Goal: Task Accomplishment & Management: Complete application form

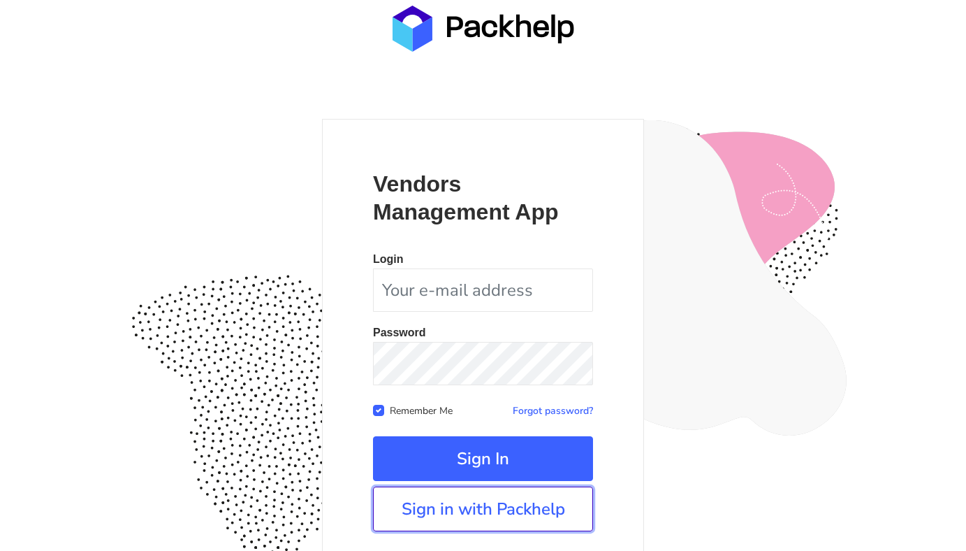
click at [473, 514] on link "Sign in with Packhelp" at bounding box center [483, 508] width 220 height 45
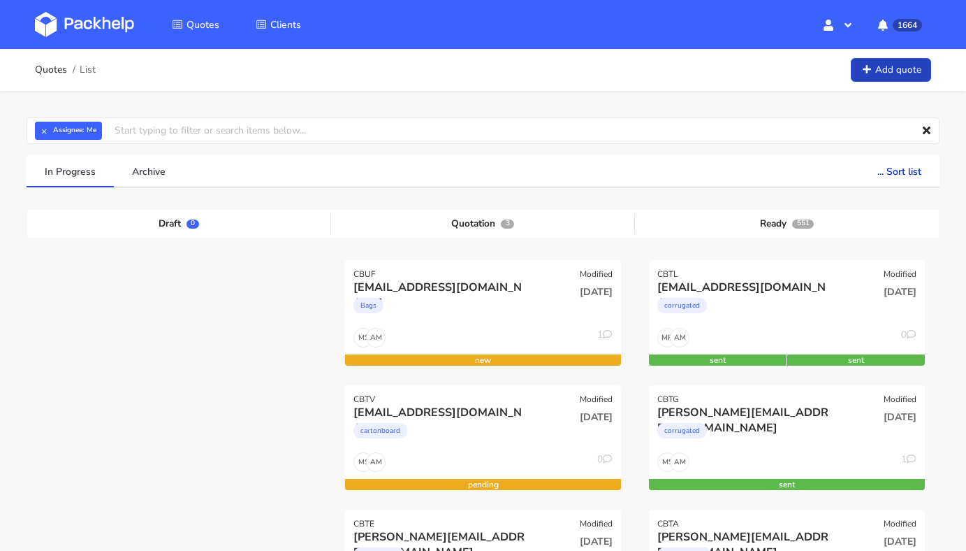
click at [895, 59] on link "Add quote" at bounding box center [891, 70] width 80 height 24
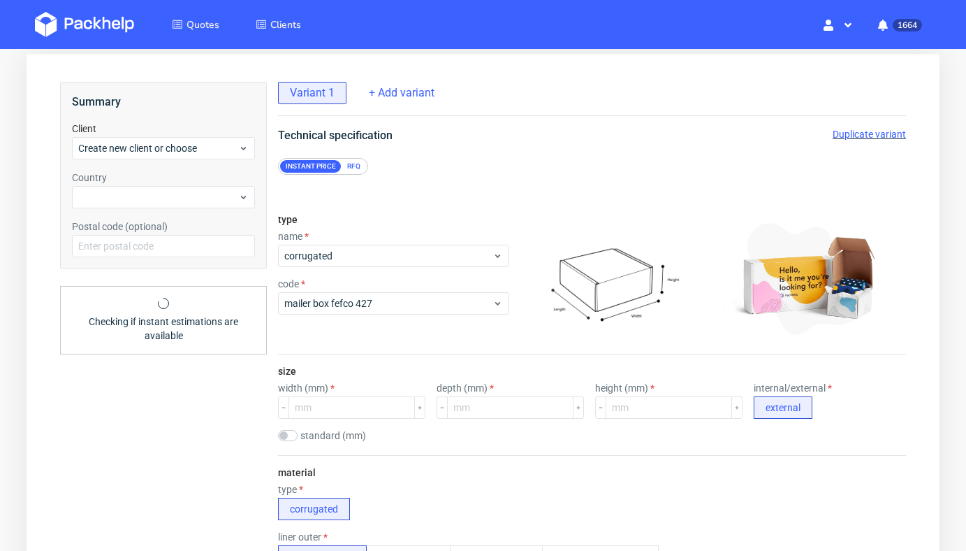
scroll to position [76, 0]
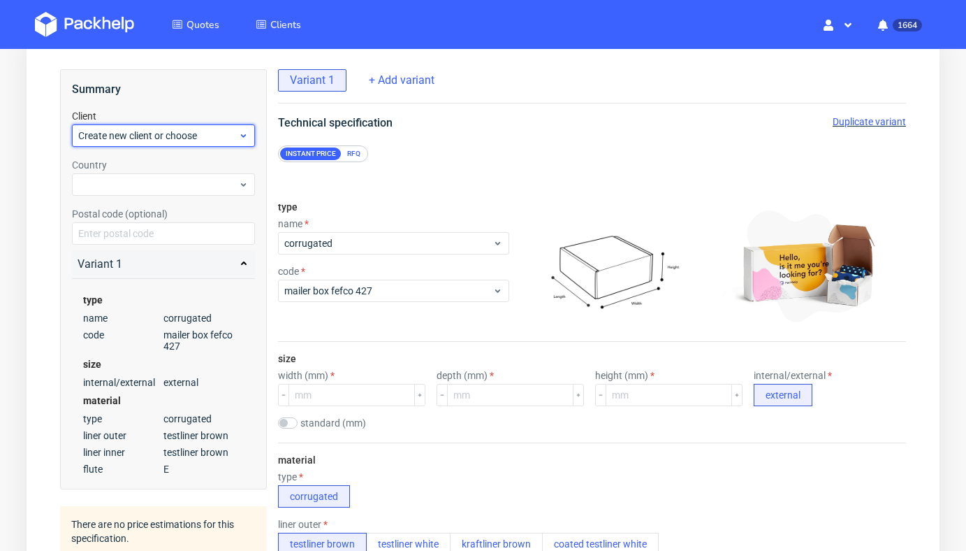
click at [196, 133] on span "Create new client or choose" at bounding box center [158, 136] width 160 height 14
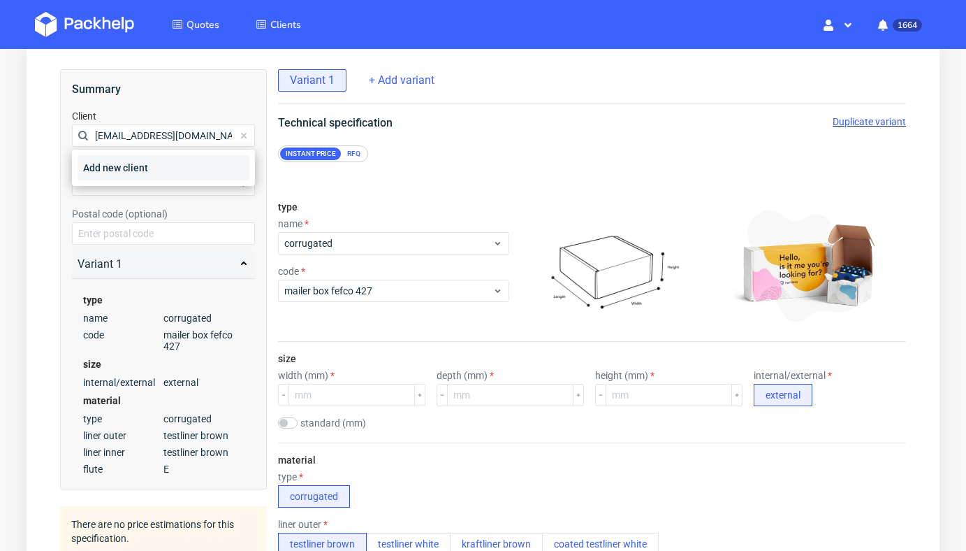
type input "kuba@bandihood.com"
click at [135, 172] on div "Add new client" at bounding box center [164, 167] width 172 height 25
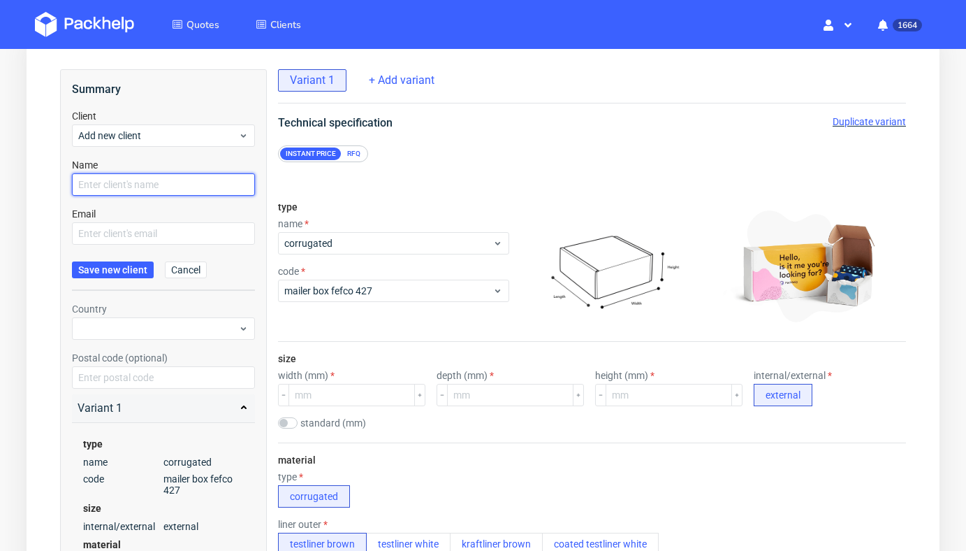
click at [135, 182] on input "text" at bounding box center [163, 184] width 183 height 22
paste input "kuba@bandihood.com"
type input "kuba@bandihood.com"
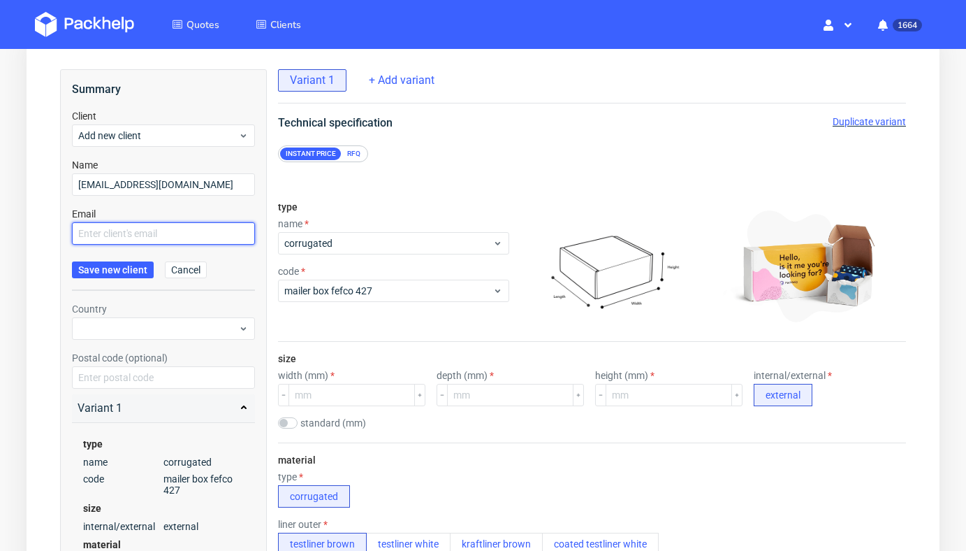
click at [124, 226] on input "text" at bounding box center [163, 233] width 183 height 22
paste input "kuba@bandihood.com"
type input "kuba@bandihood.com"
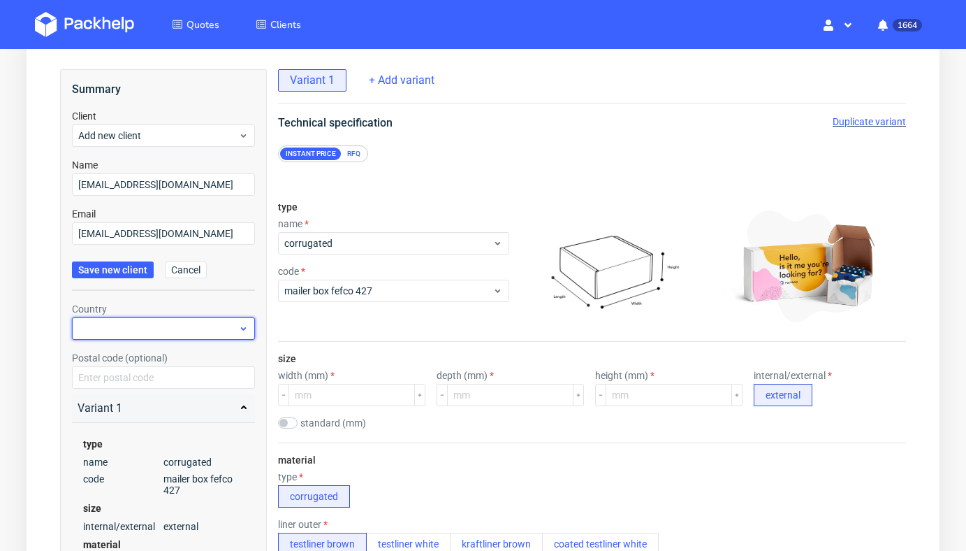
click at [126, 323] on div at bounding box center [163, 328] width 183 height 22
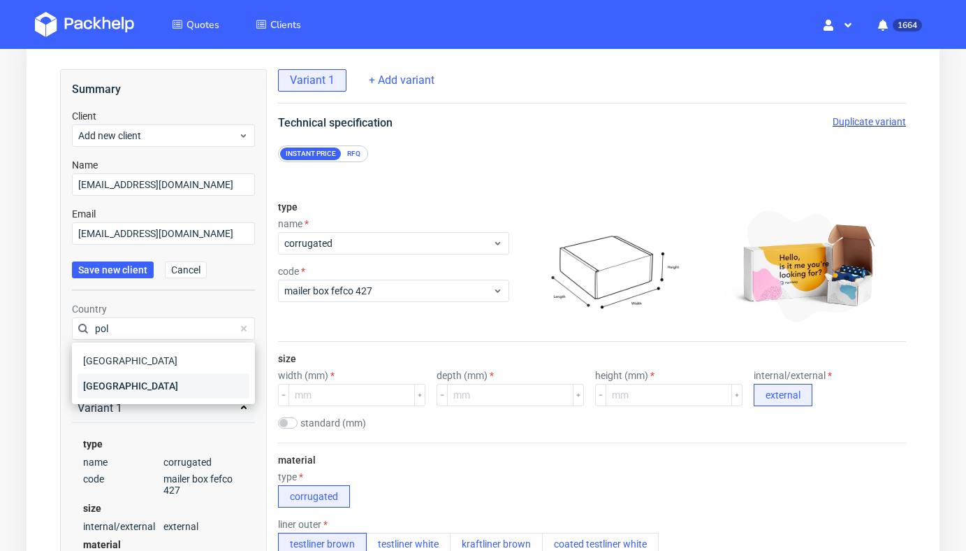
type input "pol"
click at [126, 383] on div "Poland" at bounding box center [164, 385] width 172 height 25
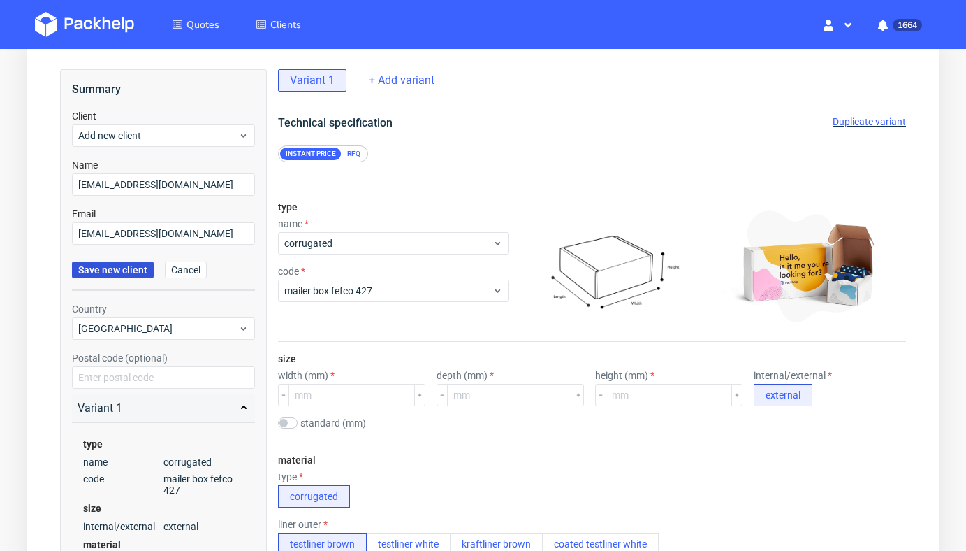
click at [124, 262] on button "Save new client" at bounding box center [113, 269] width 82 height 17
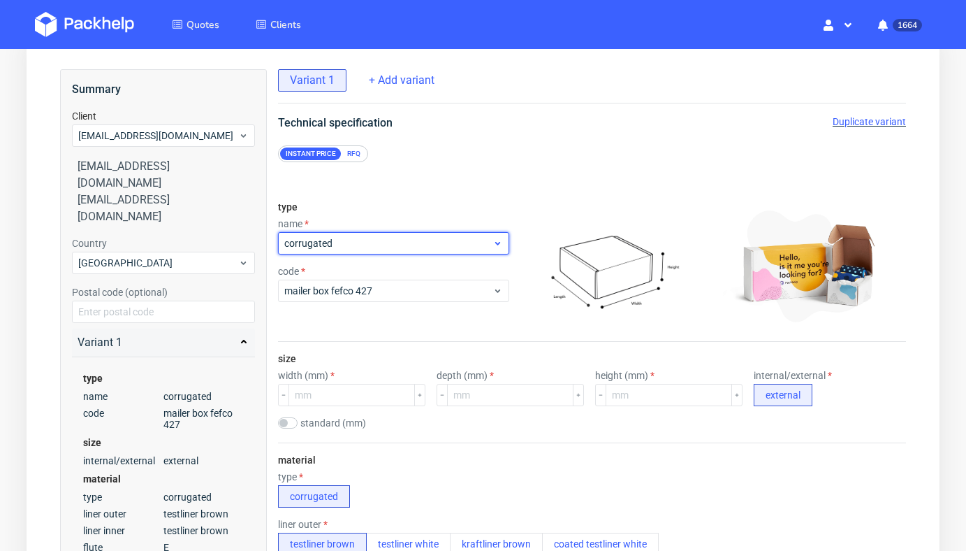
click at [381, 252] on div "corrugated" at bounding box center [393, 243] width 231 height 22
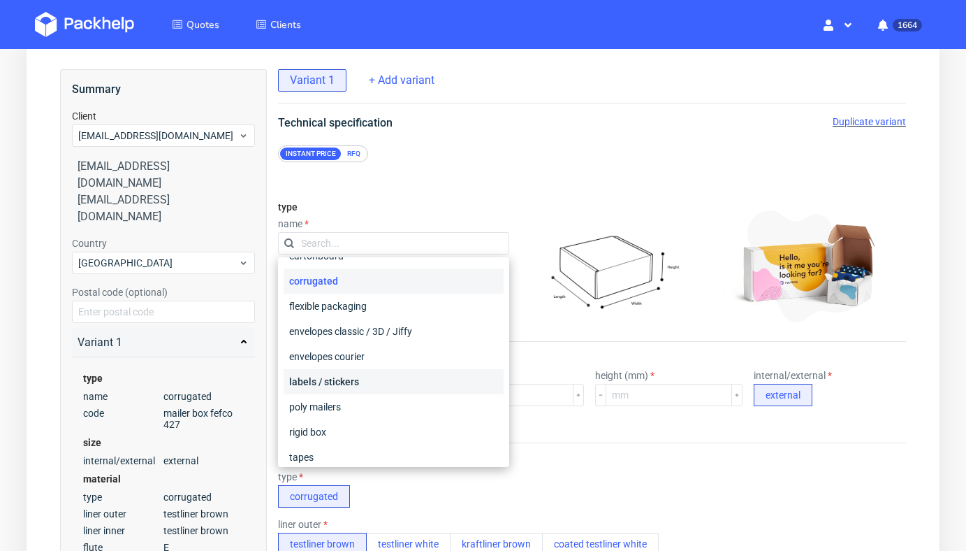
scroll to position [47, 0]
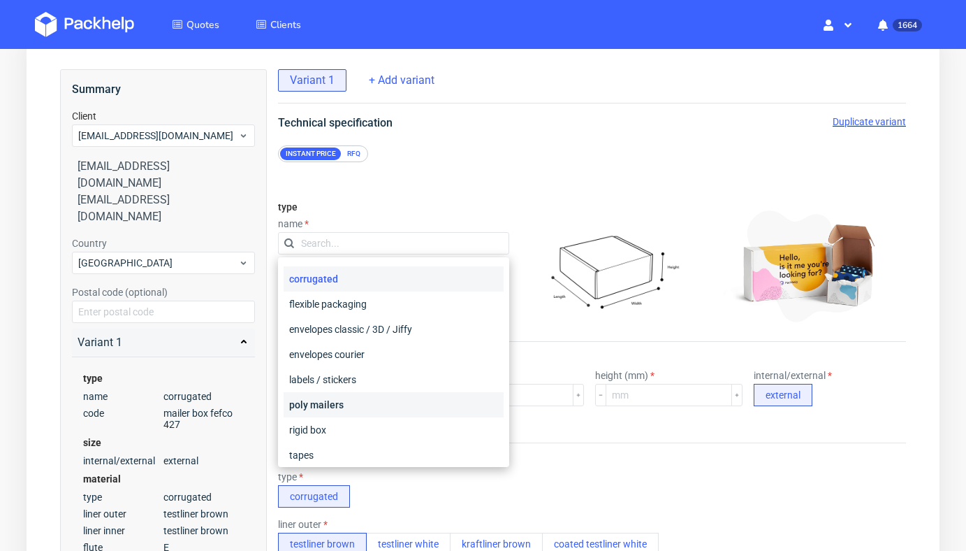
click at [381, 402] on div "poly mailers" at bounding box center [394, 404] width 220 height 25
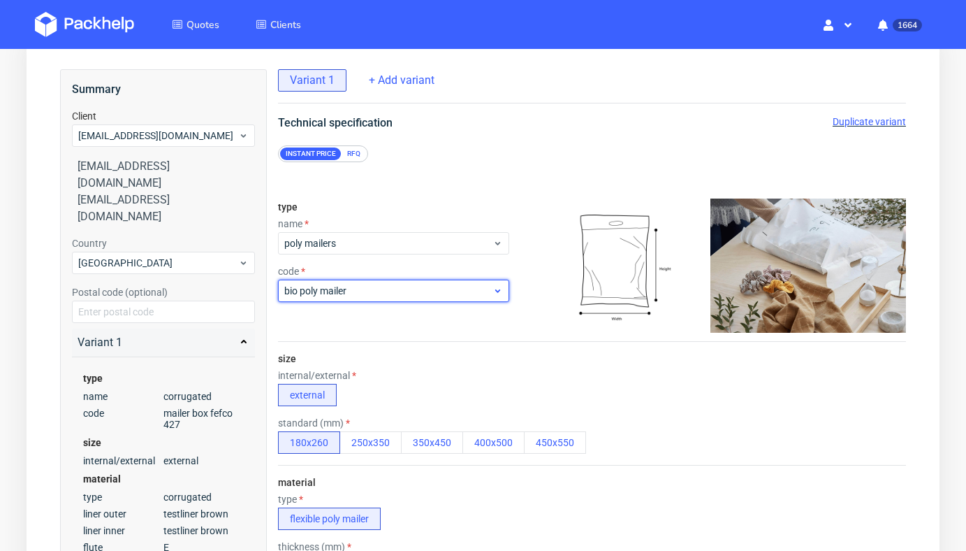
click at [364, 295] on span "bio poly mailer" at bounding box center [388, 291] width 208 height 14
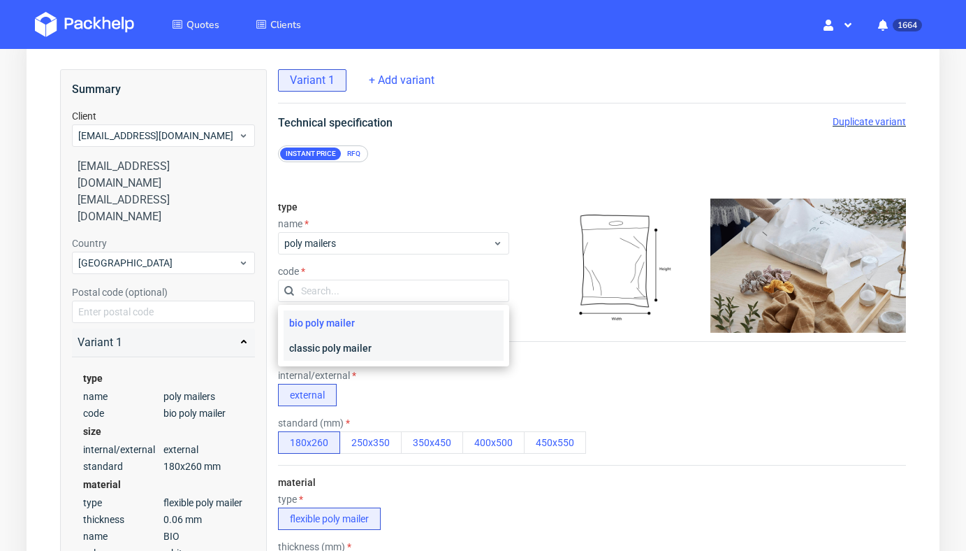
click at [361, 347] on div "classic poly mailer" at bounding box center [394, 347] width 220 height 25
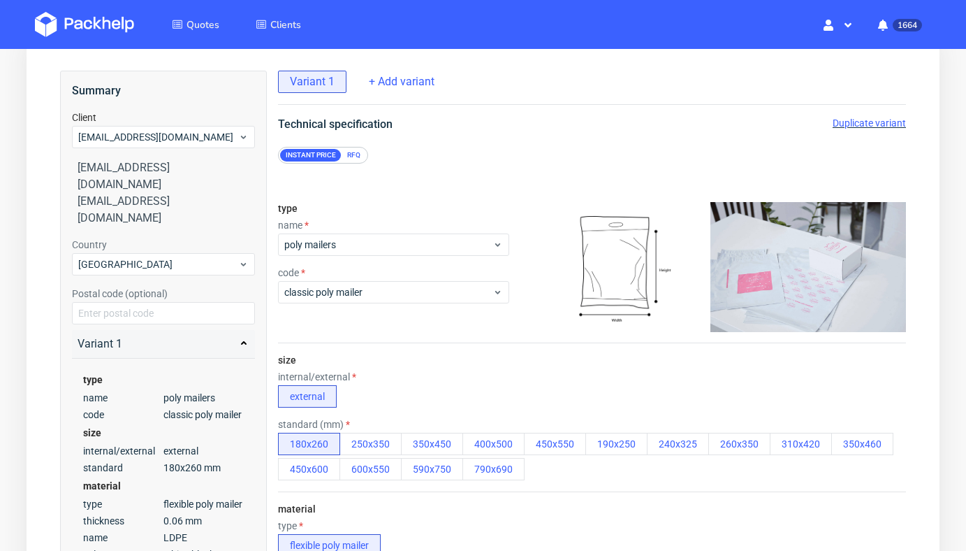
scroll to position [57, 0]
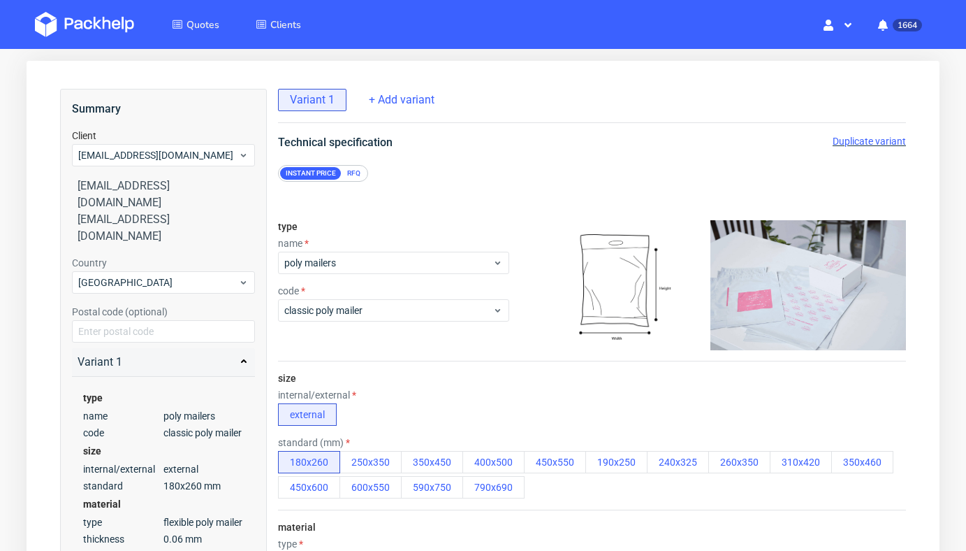
click at [351, 174] on div "RFQ" at bounding box center [354, 173] width 24 height 13
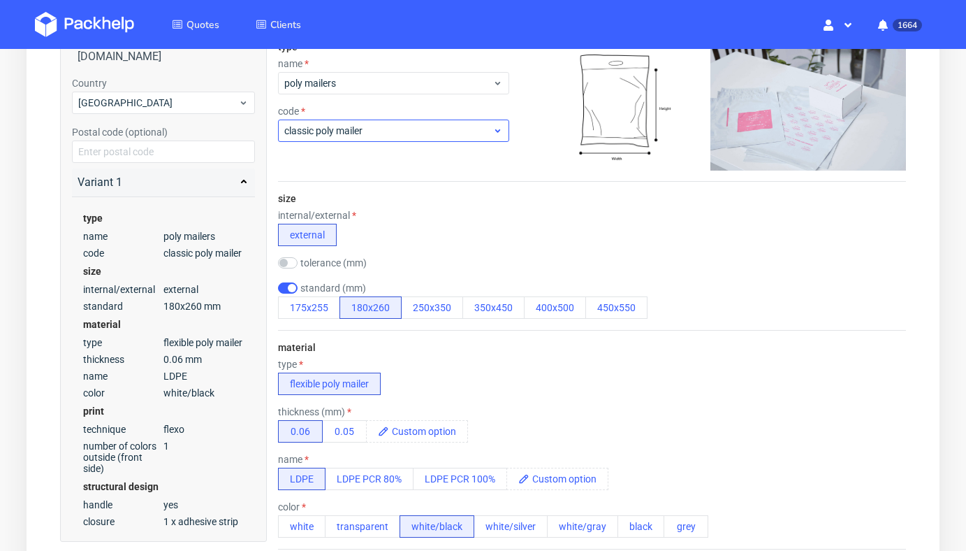
scroll to position [240, 0]
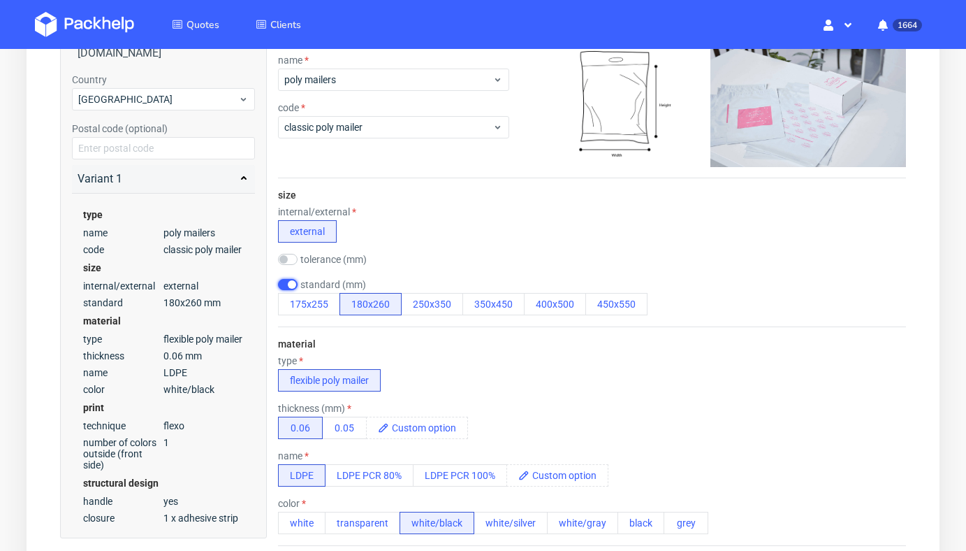
click at [287, 283] on input "checkbox" at bounding box center [288, 284] width 20 height 11
checkbox input "false"
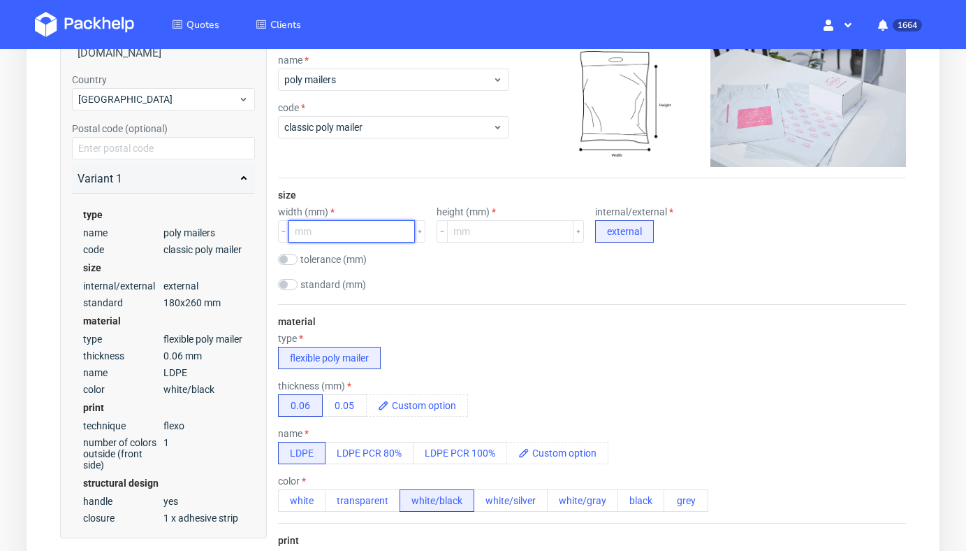
click at [328, 220] on input "number" at bounding box center [352, 231] width 126 height 22
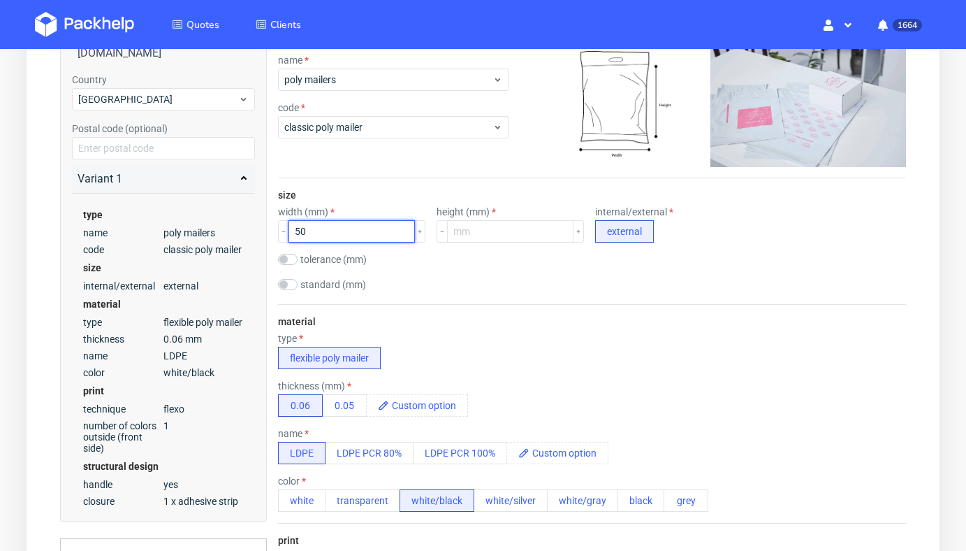
type input "50"
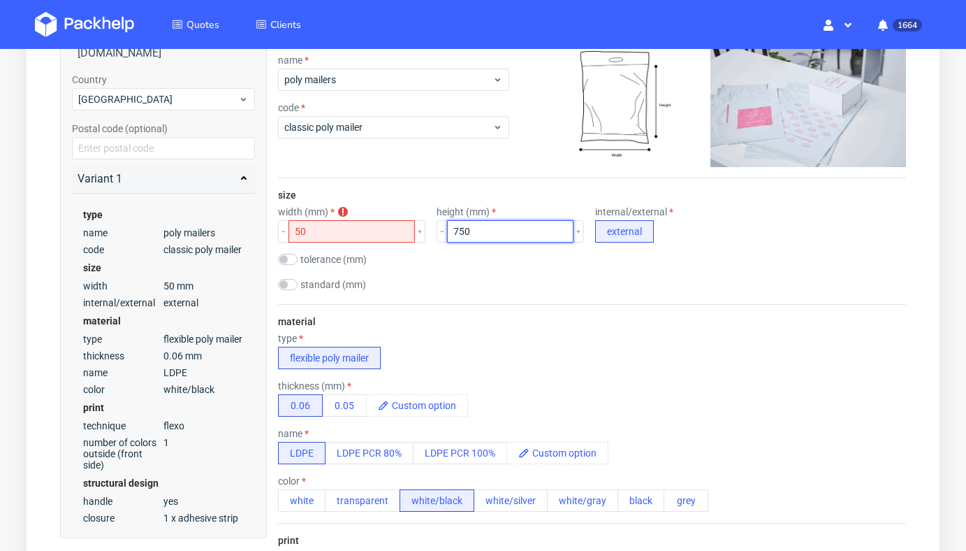
type input "750"
click at [350, 225] on input "50" at bounding box center [352, 231] width 126 height 22
click at [518, 282] on div "standard (mm) 175x255 180x260 250x350 350x450 400x500 450x550" at bounding box center [592, 286] width 628 height 14
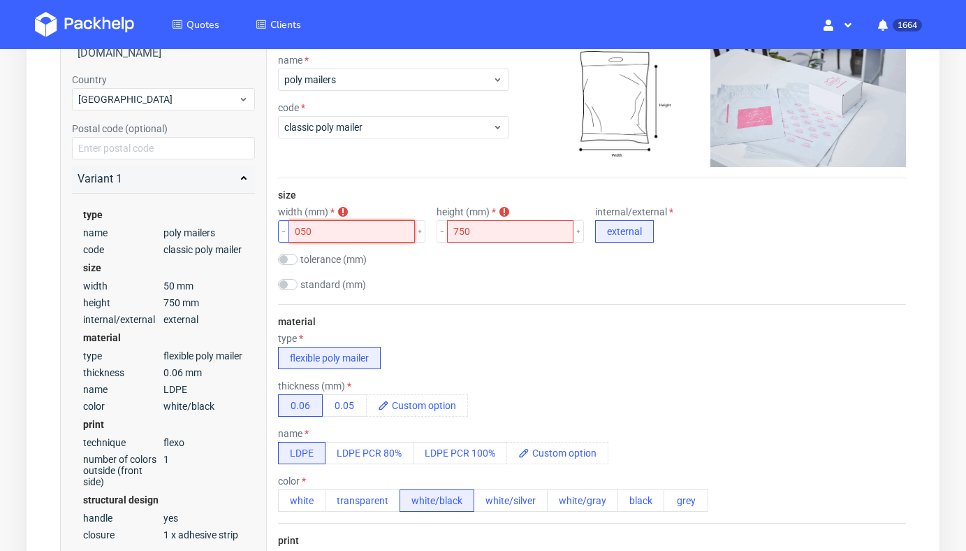
drag, startPoint x: 341, startPoint y: 235, endPoint x: 281, endPoint y: 235, distance: 60.1
click at [281, 235] on div "050" at bounding box center [351, 231] width 147 height 22
click at [439, 289] on div "standard (mm) 175x255 180x260 250x350 350x450 400x500 450x550" at bounding box center [592, 286] width 628 height 14
drag, startPoint x: 334, startPoint y: 230, endPoint x: 238, endPoint y: 221, distance: 96.8
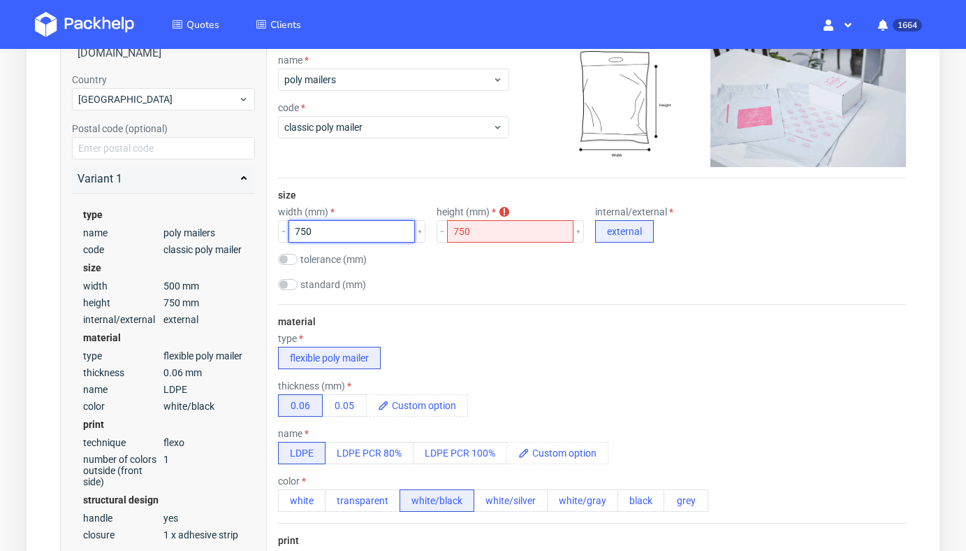
type input "750"
drag, startPoint x: 478, startPoint y: 227, endPoint x: 407, endPoint y: 226, distance: 71.3
click at [407, 226] on div "width (mm) 750 height (mm) height must be between 150 - 625 750 internal/extern…" at bounding box center [592, 224] width 628 height 36
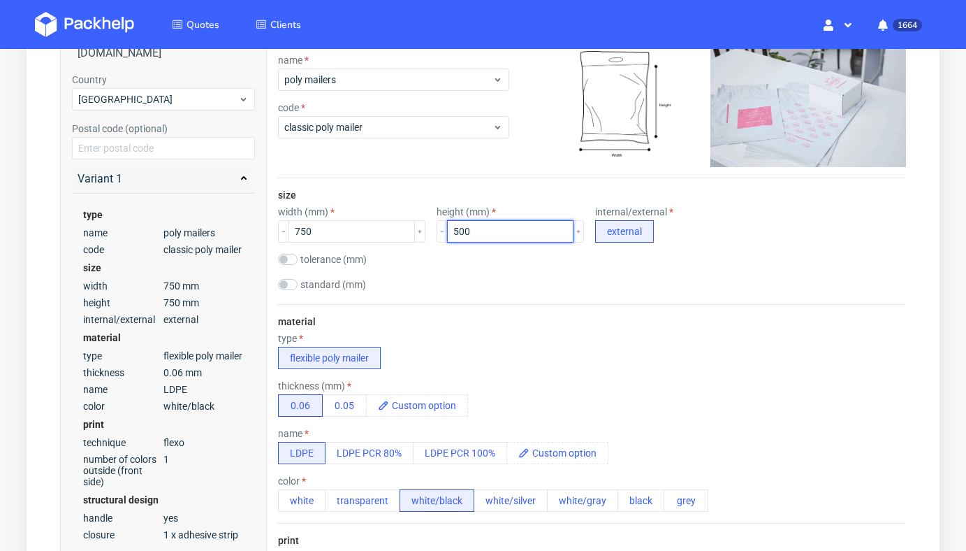
type input "500"
click at [510, 292] on div "standard (mm) 175x255 180x260 250x350 350x450 400x500 450x550" at bounding box center [592, 286] width 628 height 14
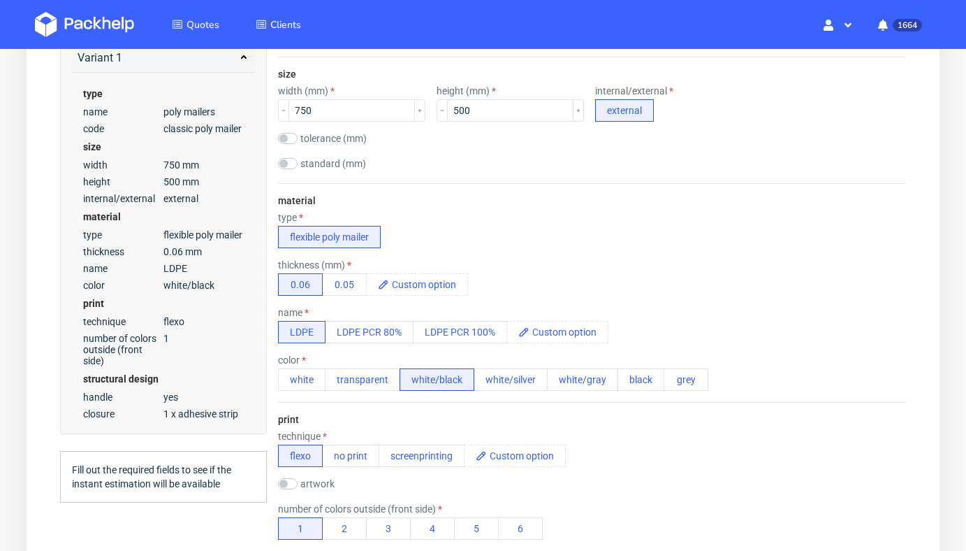
scroll to position [406, 0]
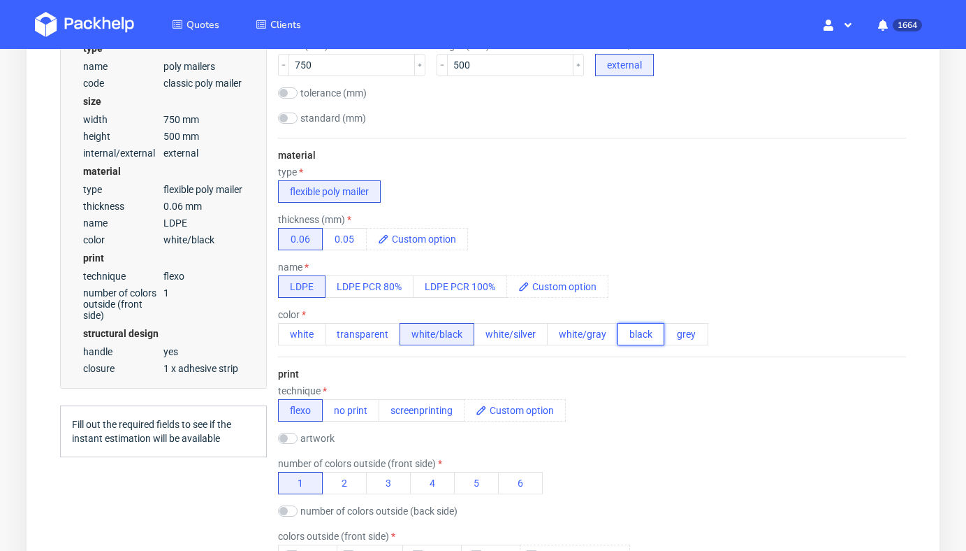
click at [647, 335] on button "black" at bounding box center [641, 334] width 47 height 22
click at [453, 336] on button "white/black" at bounding box center [437, 334] width 75 height 22
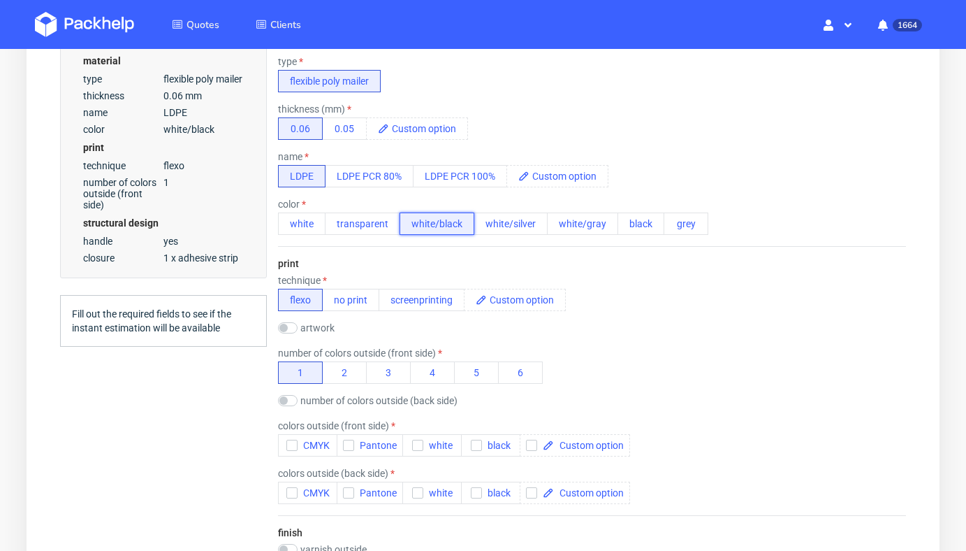
scroll to position [517, 0]
click at [643, 231] on button "black" at bounding box center [641, 223] width 47 height 22
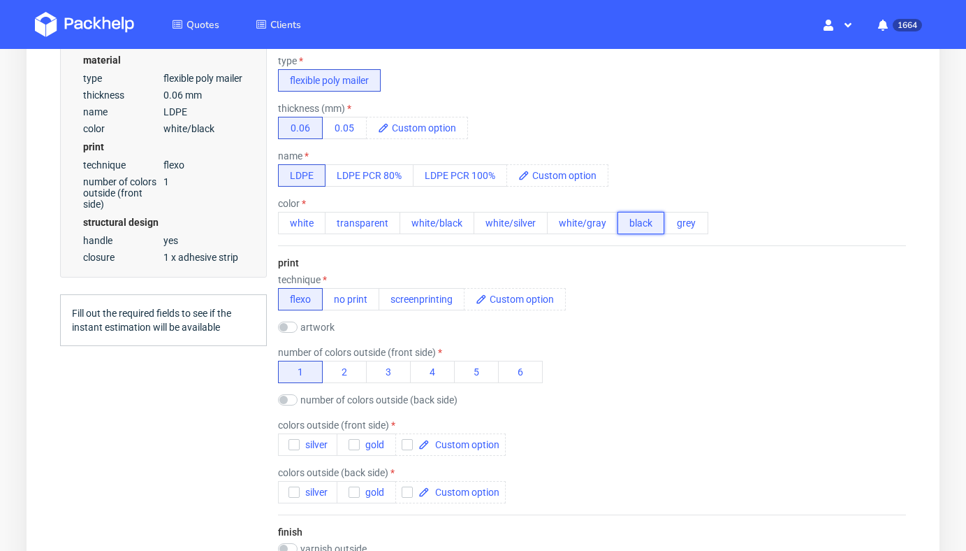
scroll to position [558, 0]
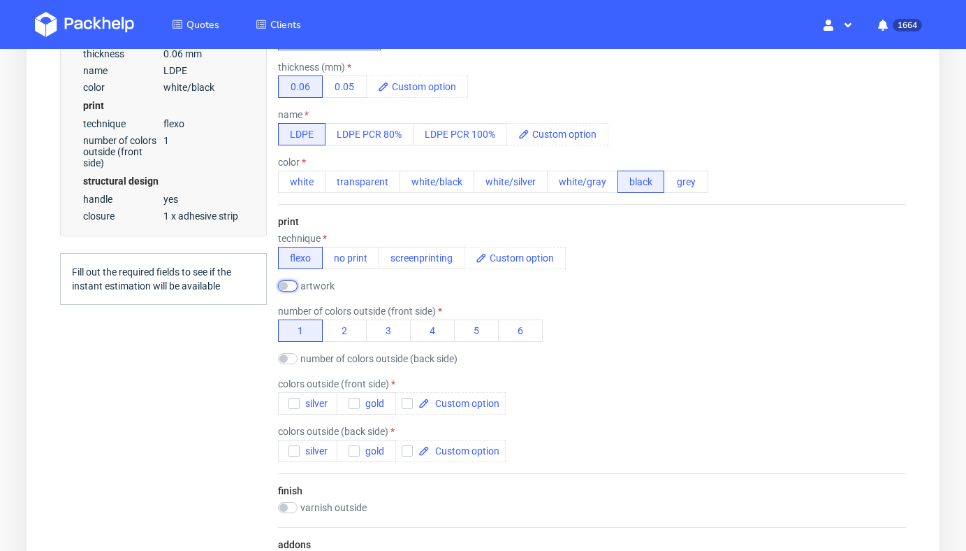
click at [289, 286] on input "checkbox" at bounding box center [288, 285] width 20 height 11
checkbox input "true"
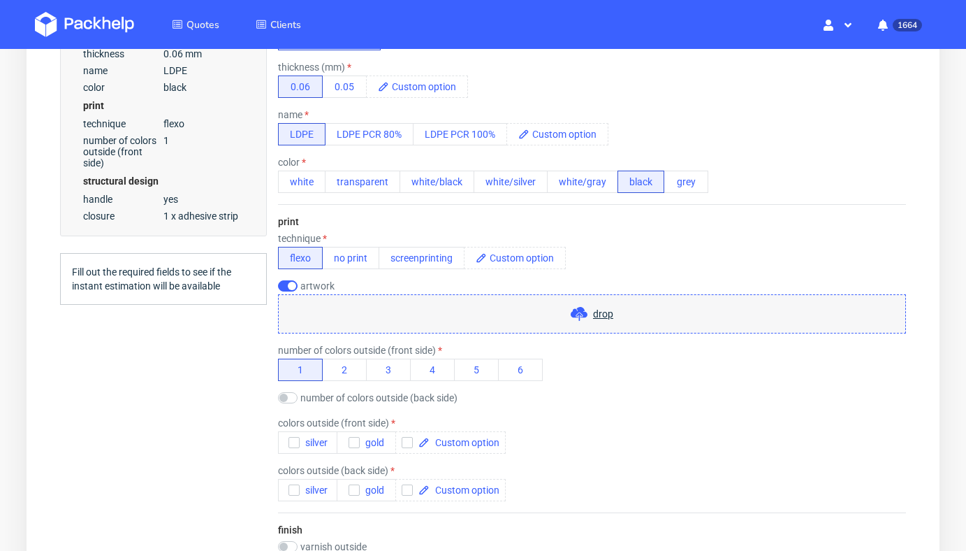
click at [591, 310] on span at bounding box center [582, 313] width 22 height 17
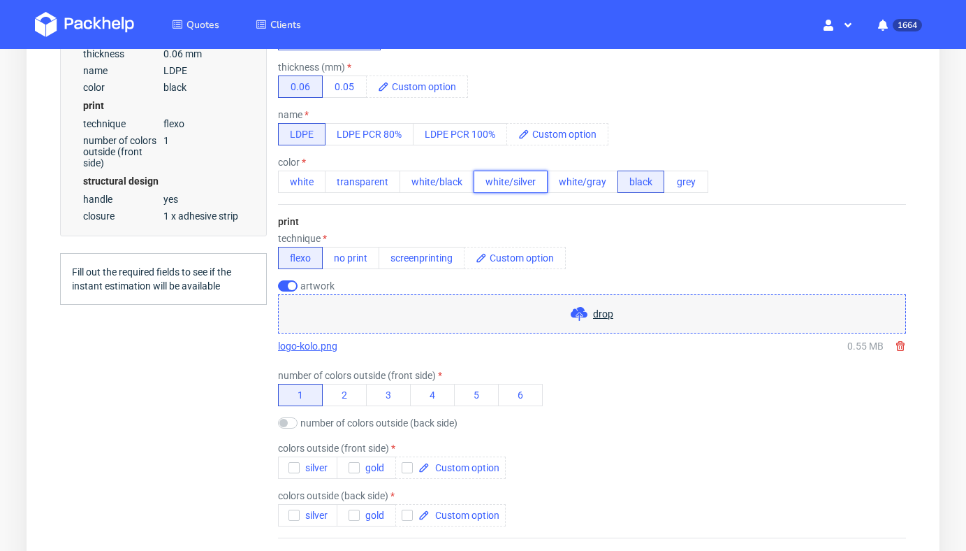
click at [508, 182] on button "white/silver" at bounding box center [511, 181] width 74 height 22
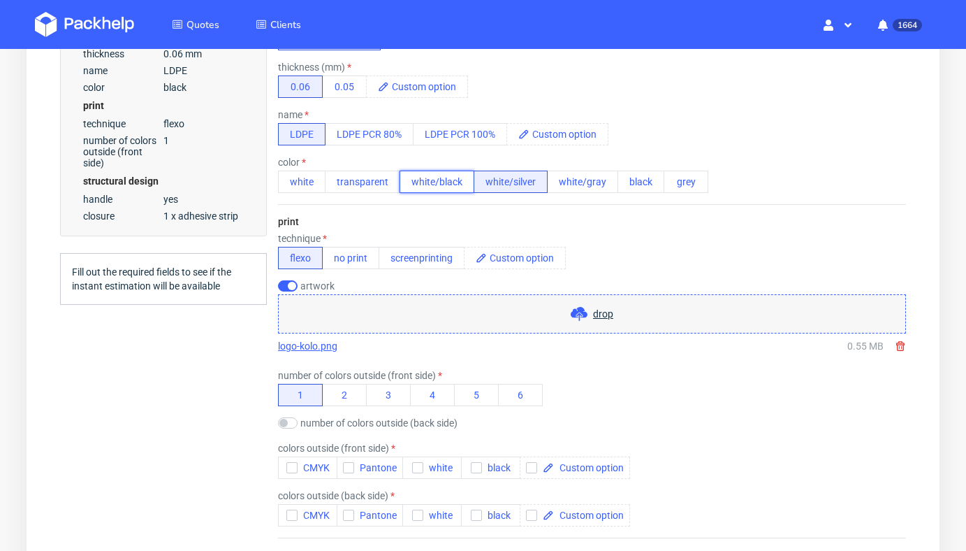
click at [444, 182] on button "white/black" at bounding box center [437, 181] width 75 height 22
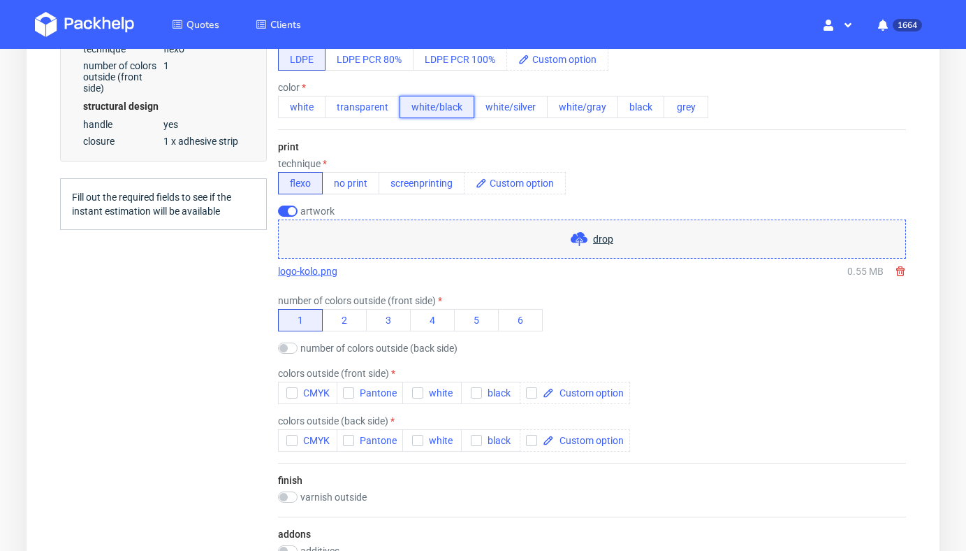
scroll to position [706, 0]
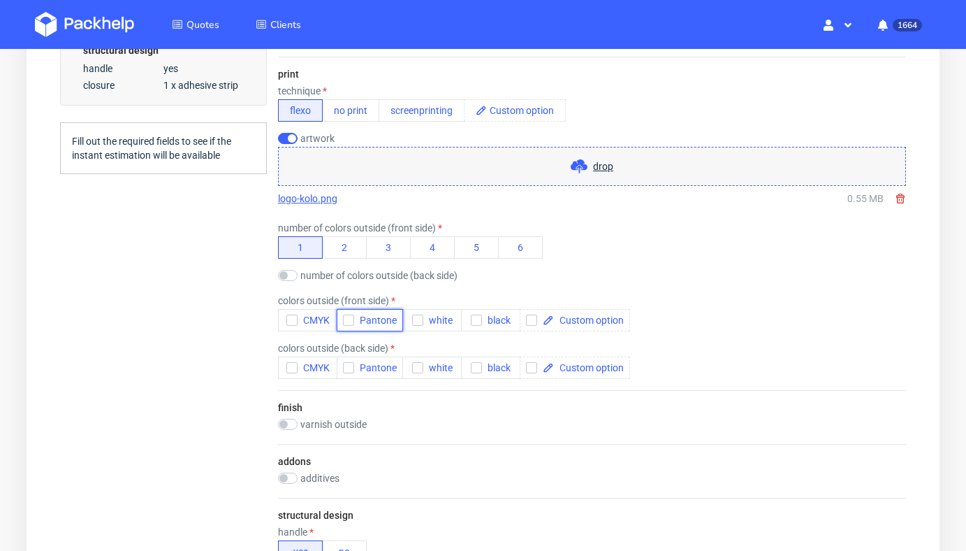
click at [348, 318] on icon "button" at bounding box center [349, 320] width 10 height 10
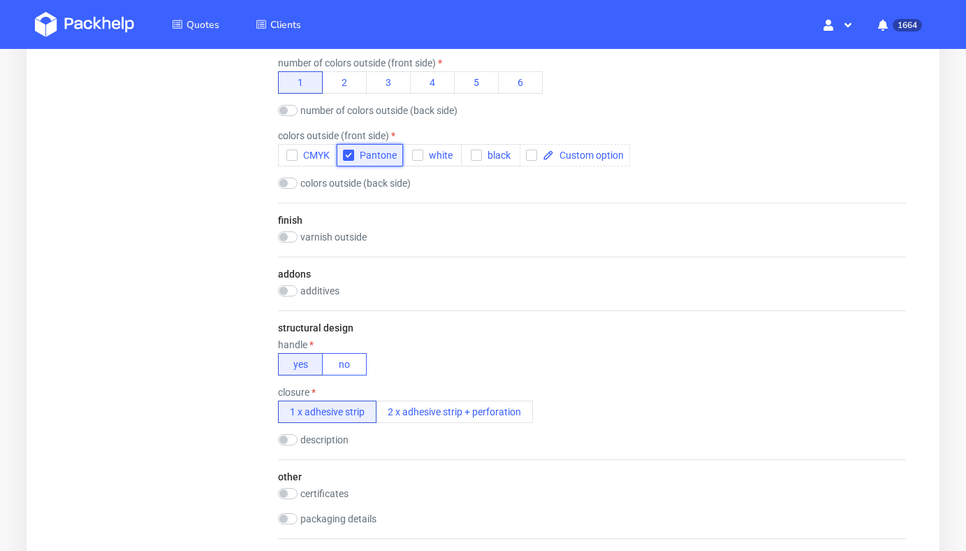
scroll to position [877, 0]
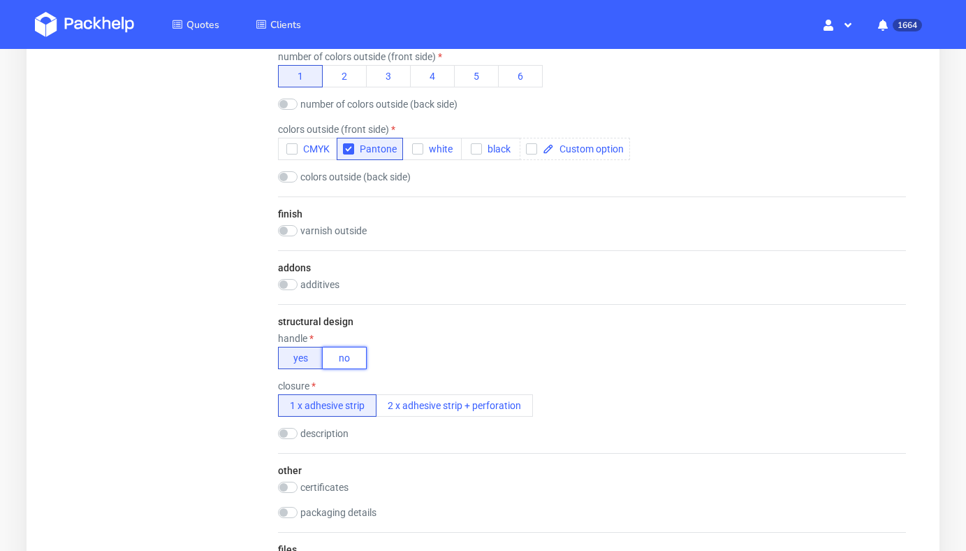
click at [342, 358] on button "no" at bounding box center [344, 358] width 45 height 22
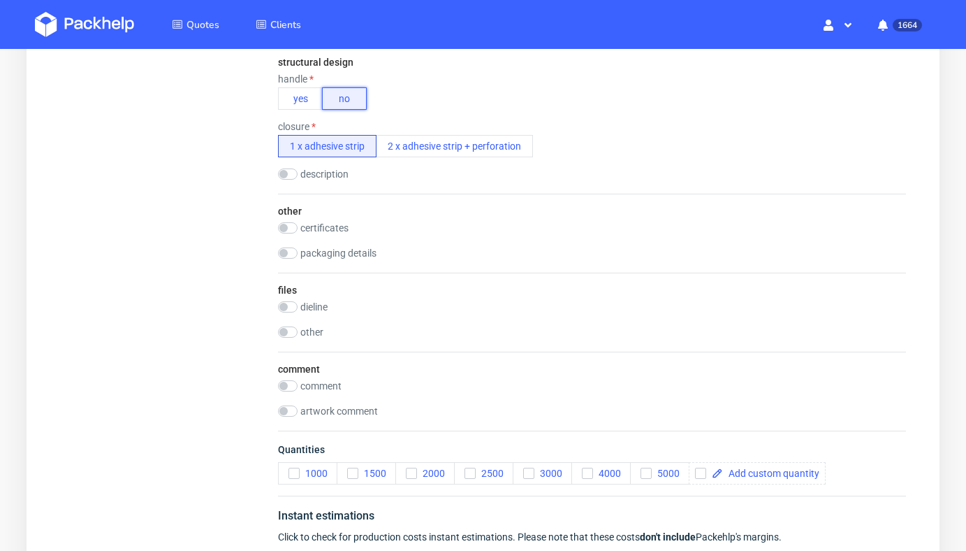
scroll to position [1163, 0]
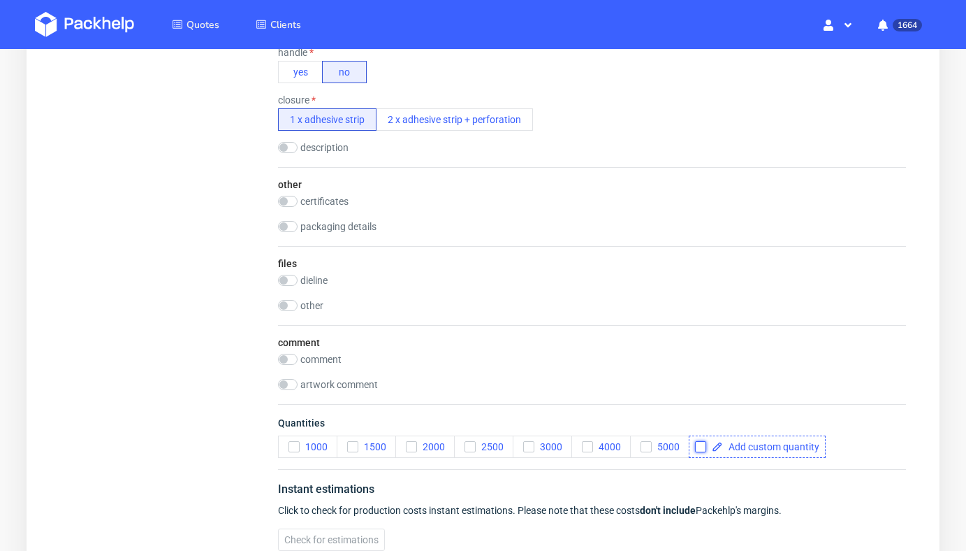
click at [696, 442] on input "checkbox" at bounding box center [700, 446] width 11 height 11
checkbox input "true"
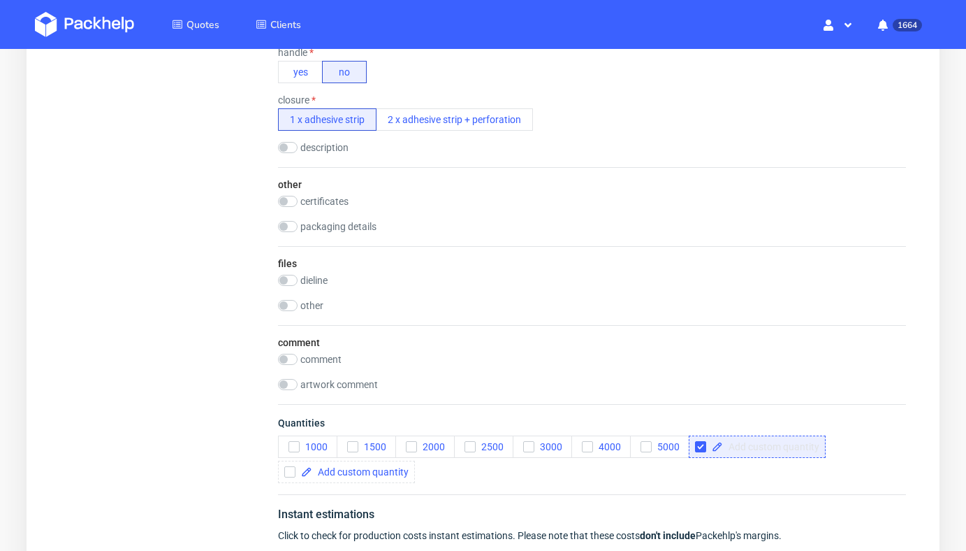
click at [736, 444] on span at bounding box center [771, 447] width 96 height 10
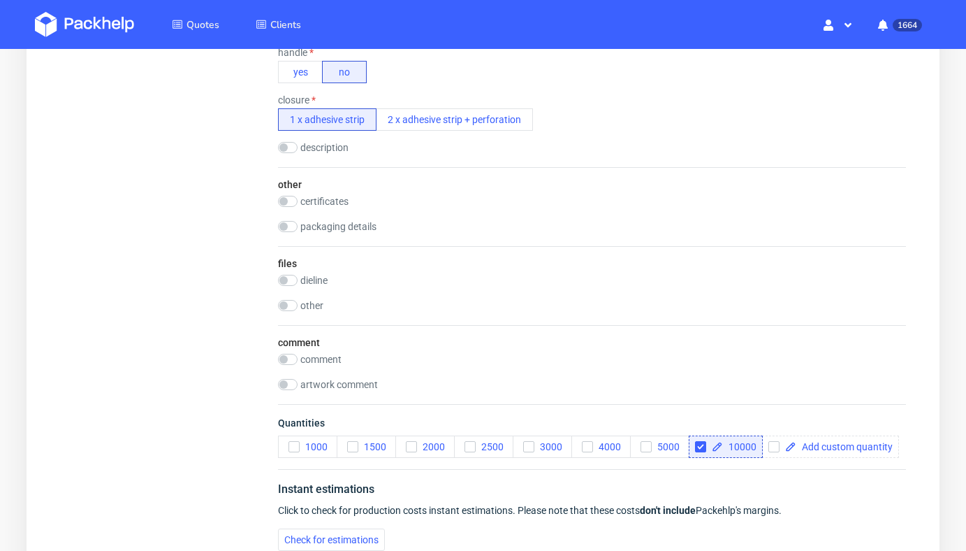
checkbox input "true"
click at [716, 488] on div "Instant estimations" at bounding box center [592, 492] width 628 height 22
click at [289, 391] on div "artwork comment" at bounding box center [334, 386] width 112 height 14
click at [288, 381] on input "checkbox" at bounding box center [288, 384] width 20 height 11
checkbox input "true"
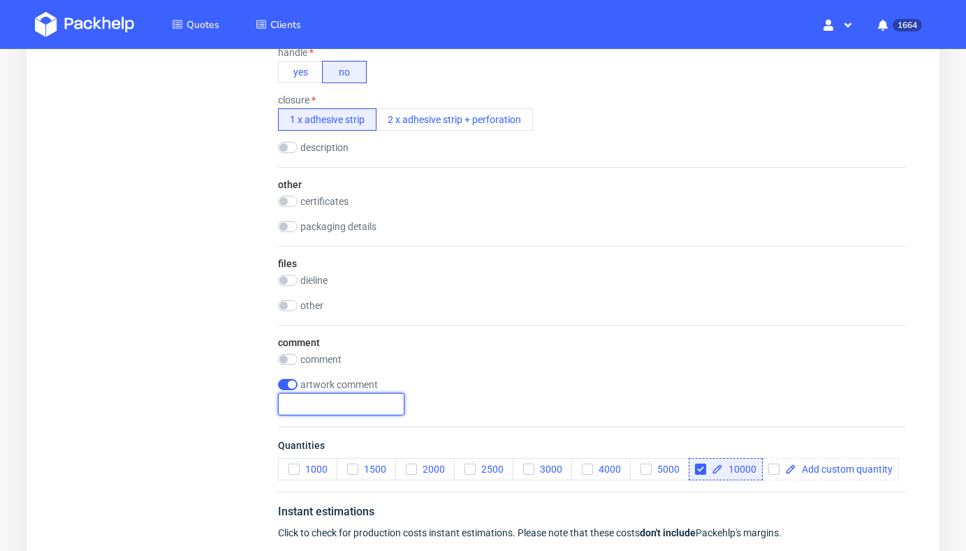
click at [307, 398] on input "text" at bounding box center [341, 404] width 126 height 22
type input "białe logo na czarnym foliopaku"
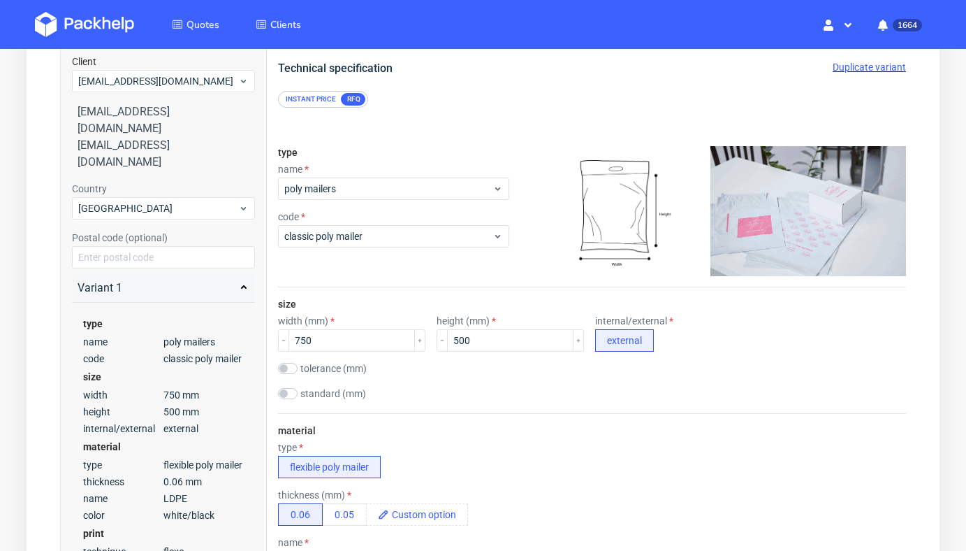
scroll to position [0, 0]
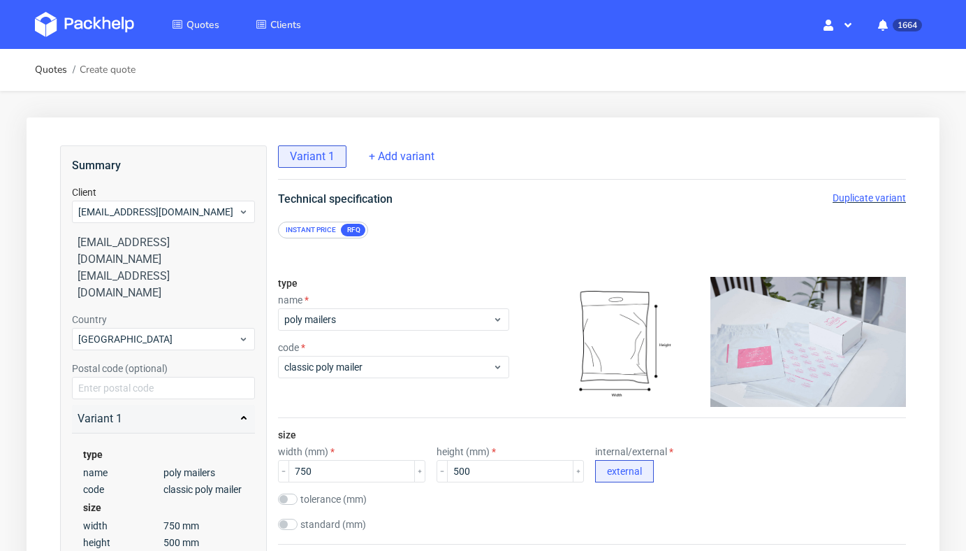
click at [857, 197] on span "Duplicate variant" at bounding box center [869, 197] width 73 height 11
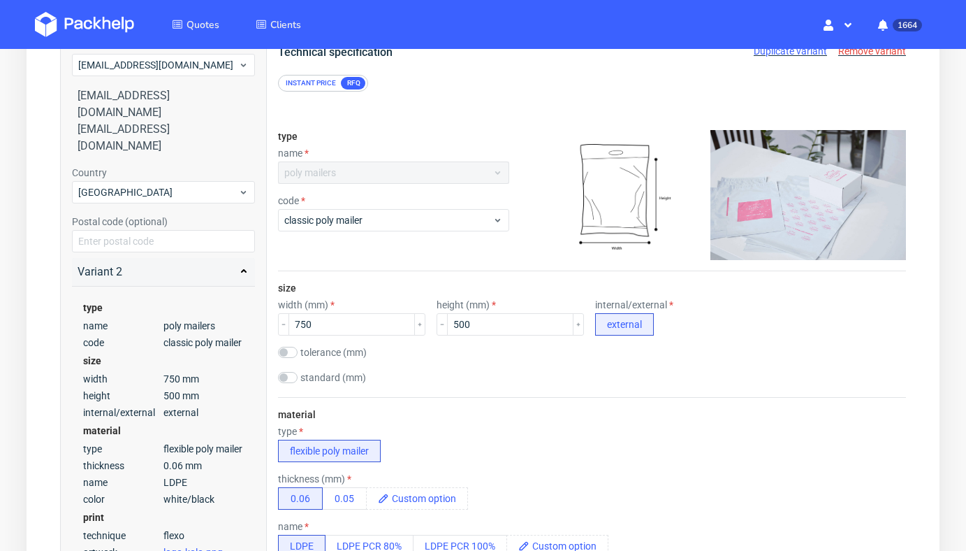
scroll to position [187, 0]
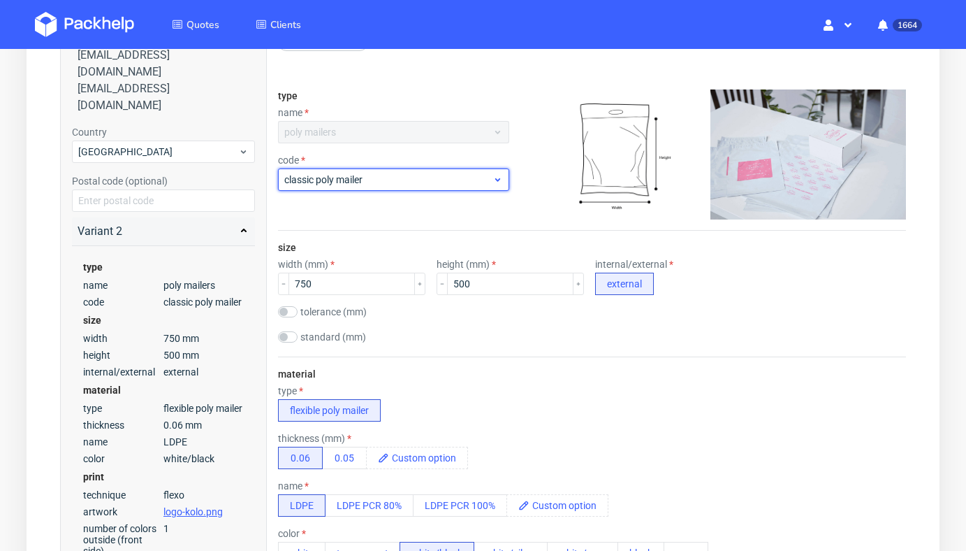
click at [397, 175] on span "classic poly mailer" at bounding box center [388, 180] width 208 height 14
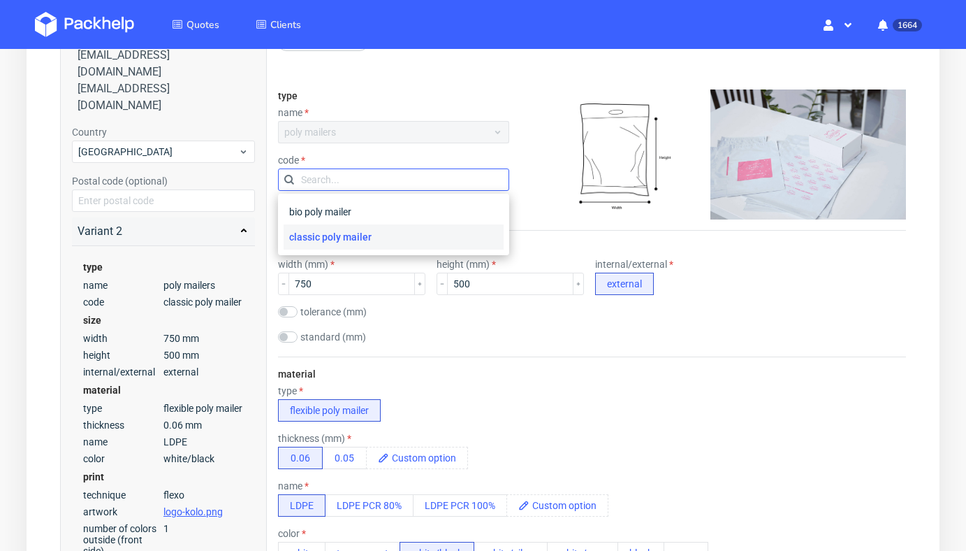
click at [393, 175] on input "text" at bounding box center [393, 179] width 231 height 22
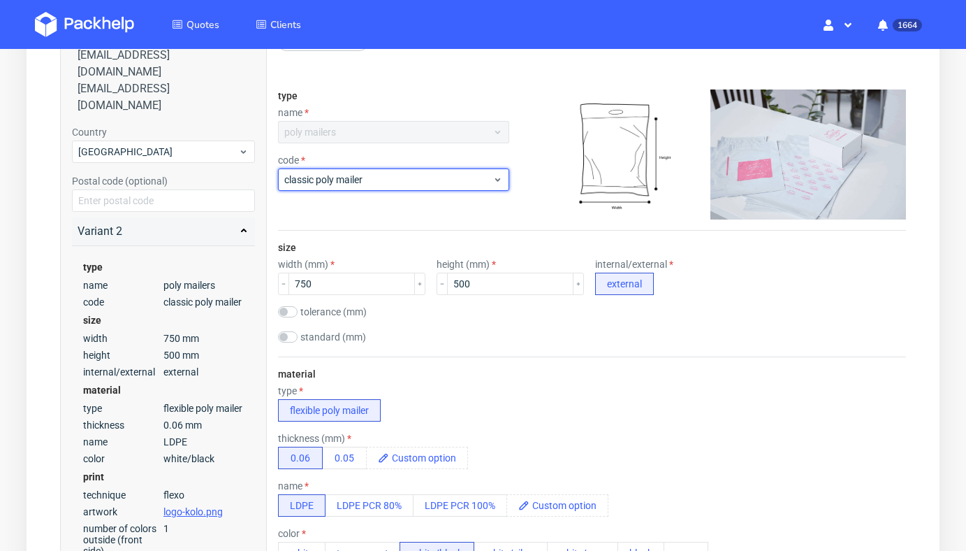
click at [393, 175] on span "classic poly mailer" at bounding box center [388, 180] width 208 height 14
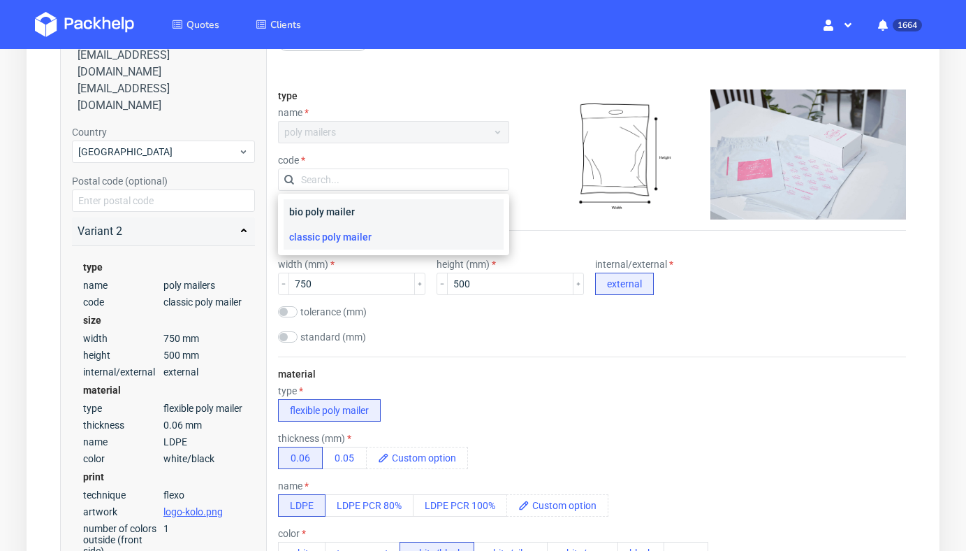
click at [377, 212] on div "bio poly mailer" at bounding box center [394, 211] width 220 height 25
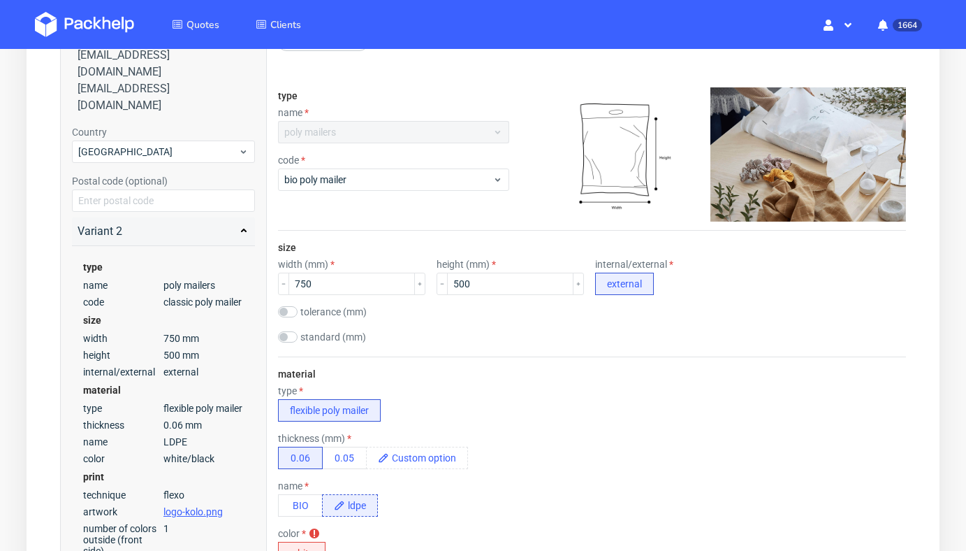
scroll to position [336, 0]
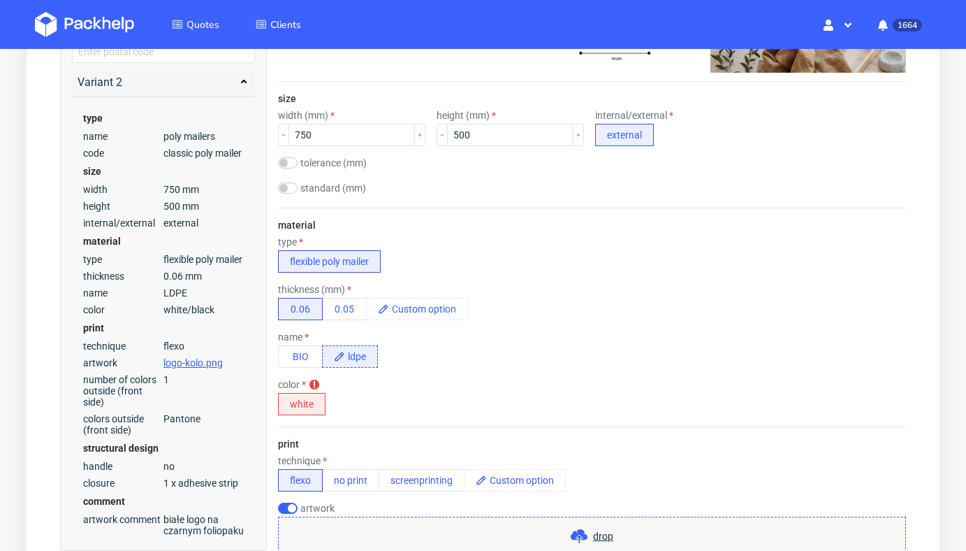
click at [303, 389] on label "color" at bounding box center [292, 384] width 28 height 11
click at [303, 400] on button "white" at bounding box center [302, 404] width 48 height 22
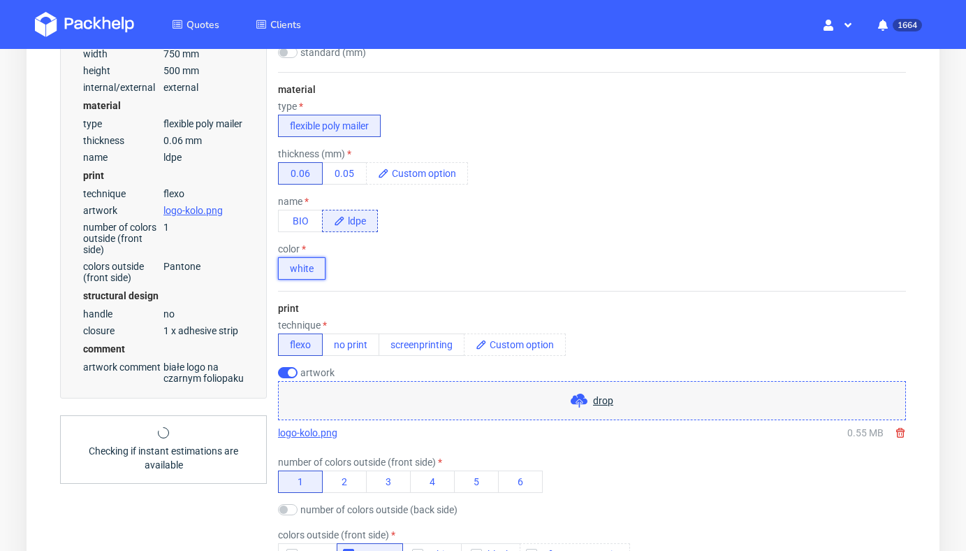
scroll to position [0, 0]
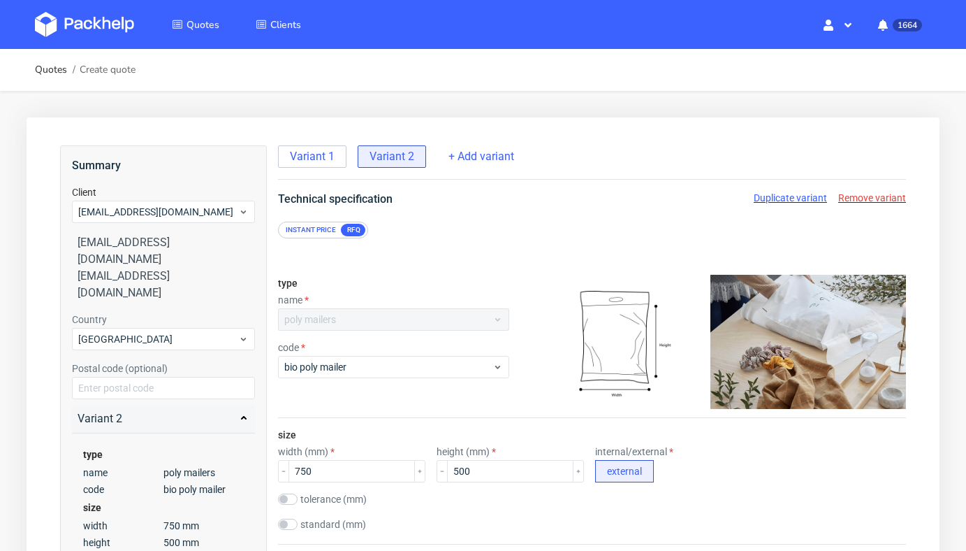
click at [852, 199] on span "Remove variant" at bounding box center [872, 197] width 68 height 11
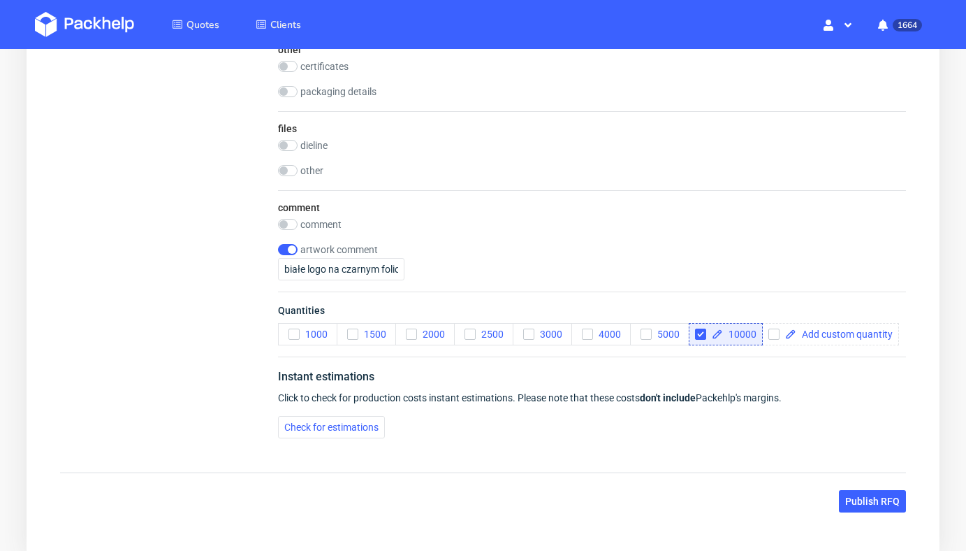
scroll to position [1297, 0]
click at [863, 502] on span "Publish RFQ" at bounding box center [872, 502] width 54 height 10
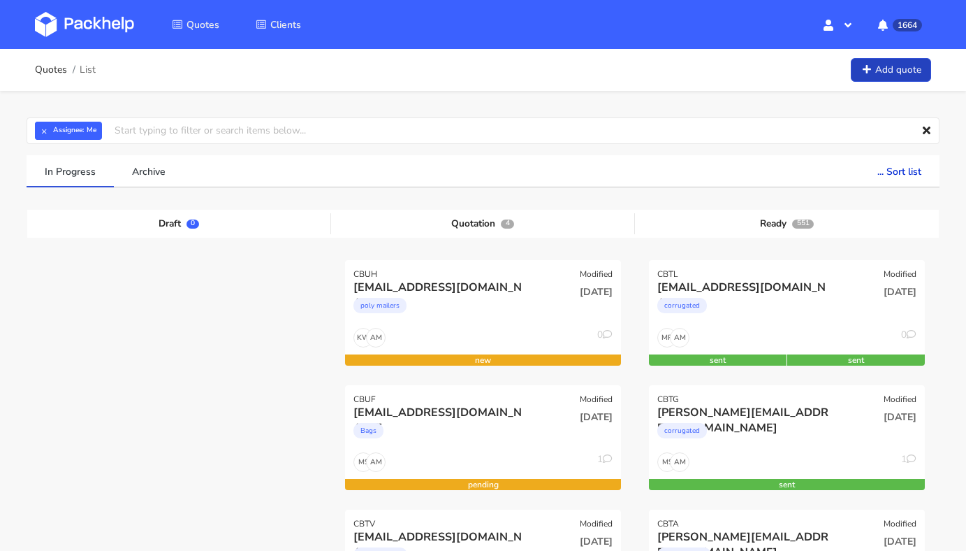
click at [896, 67] on link "Add quote" at bounding box center [891, 70] width 80 height 24
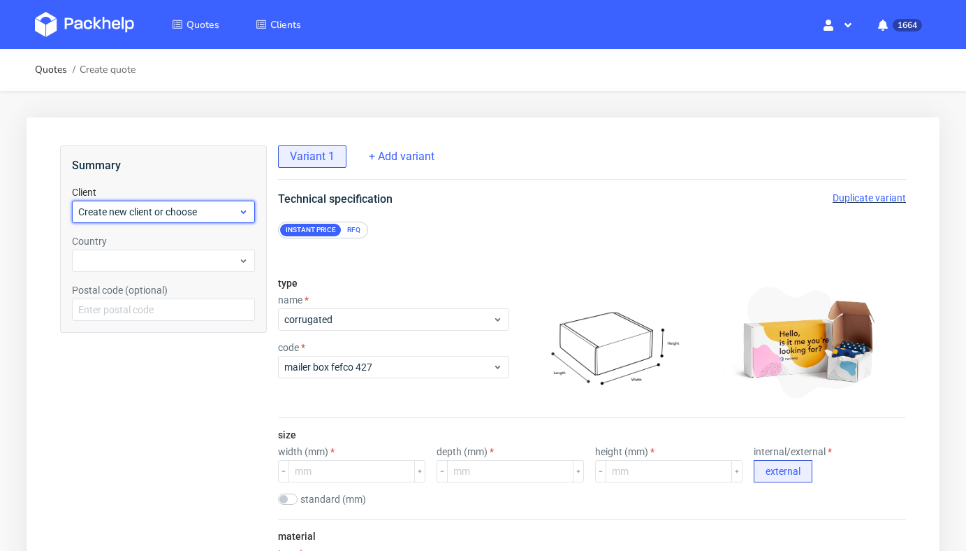
click at [217, 202] on div "Create new client or choose" at bounding box center [163, 212] width 183 height 22
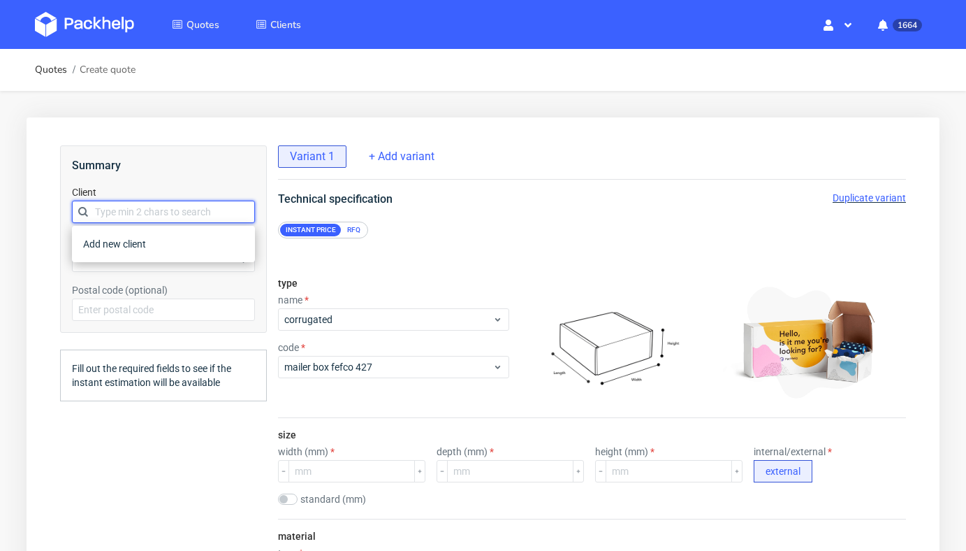
click at [199, 209] on input "text" at bounding box center [163, 212] width 183 height 22
click at [199, 209] on span "Create new client or choose" at bounding box center [158, 212] width 160 height 14
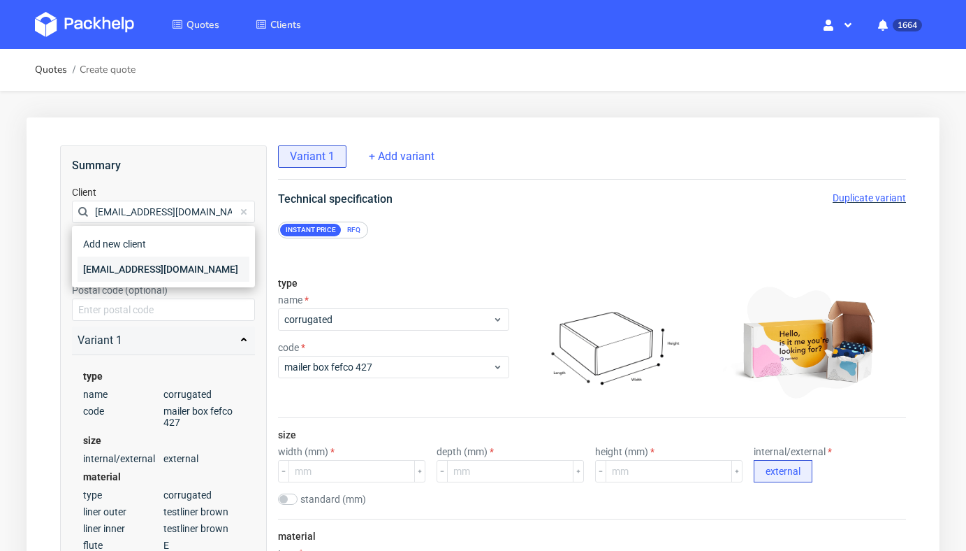
type input "kuba@bandihood.com"
click at [130, 266] on div "kuba@bandihood.com" at bounding box center [164, 268] width 172 height 25
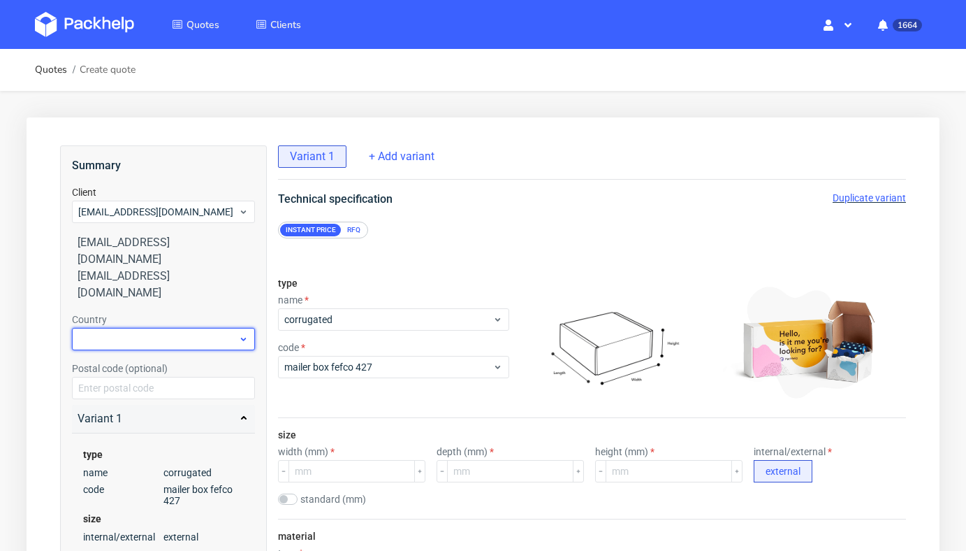
click at [136, 328] on div at bounding box center [163, 339] width 183 height 22
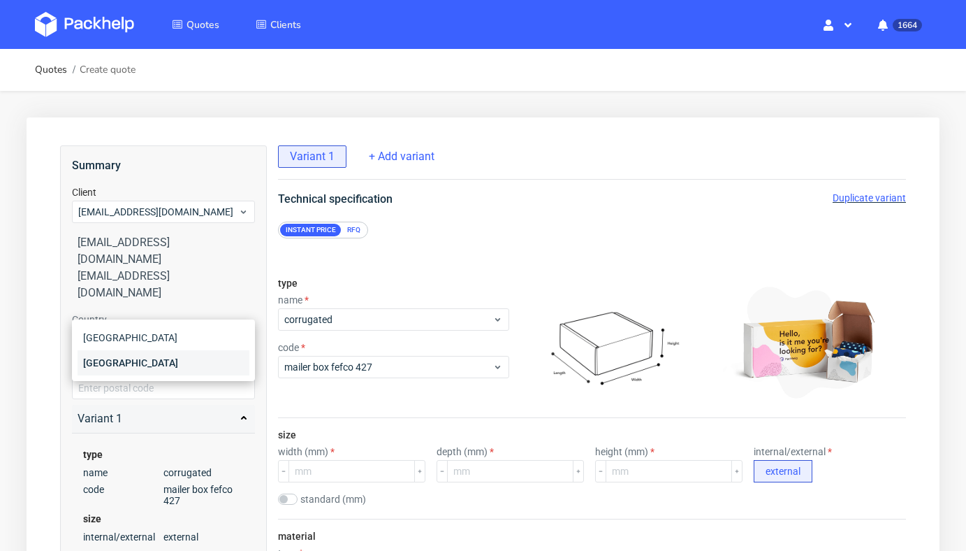
type input "pol"
click at [148, 361] on div "[GEOGRAPHIC_DATA]" at bounding box center [164, 362] width 172 height 25
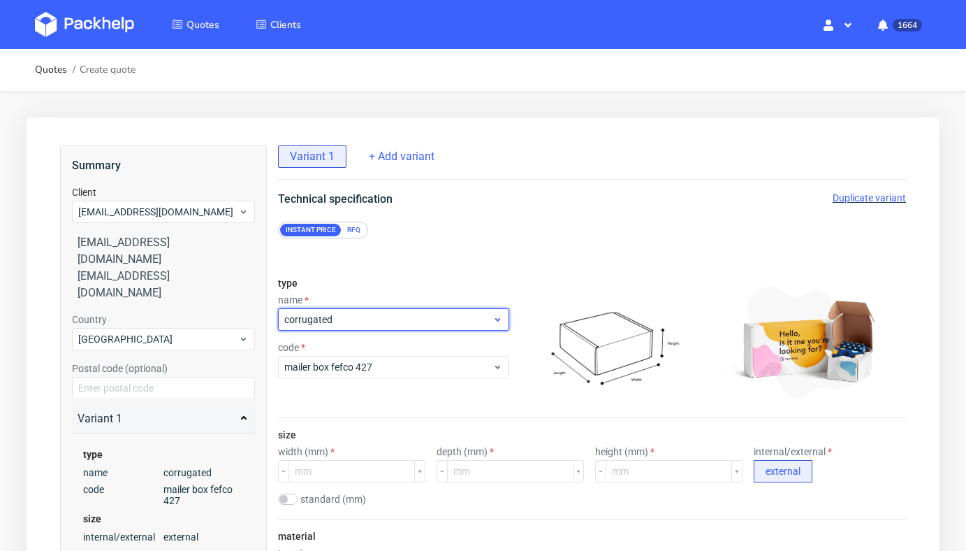
click at [372, 323] on span "corrugated" at bounding box center [388, 319] width 208 height 14
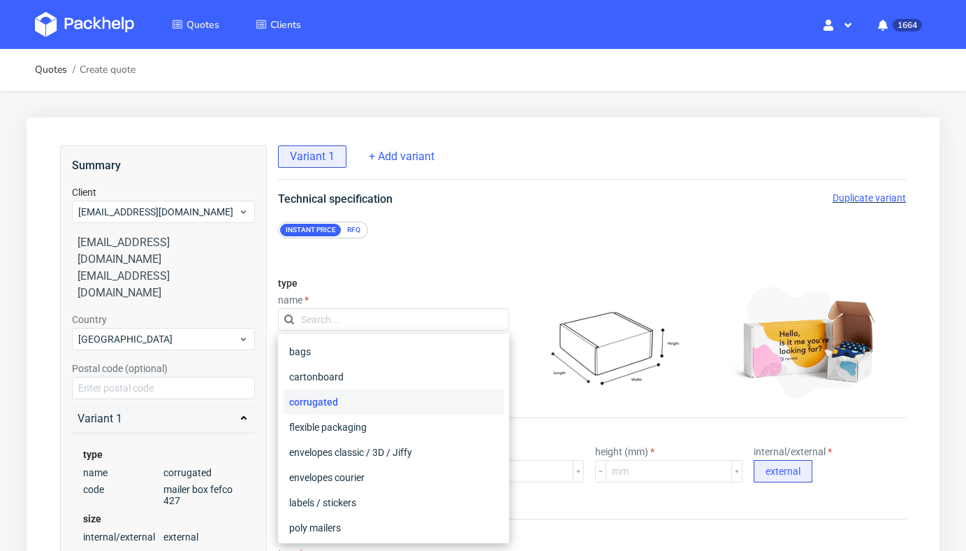
click at [348, 232] on div "RFQ" at bounding box center [354, 230] width 24 height 13
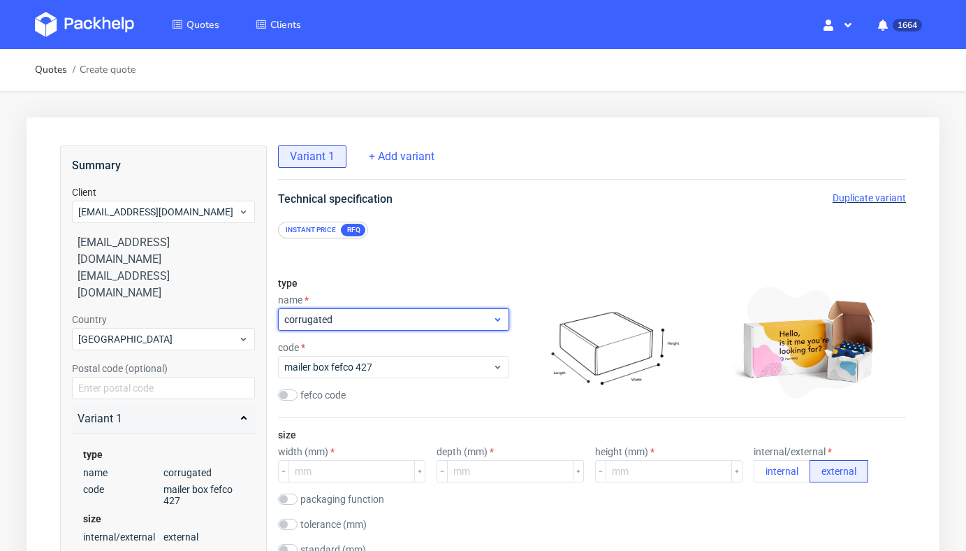
click at [353, 310] on div "corrugated" at bounding box center [393, 319] width 231 height 22
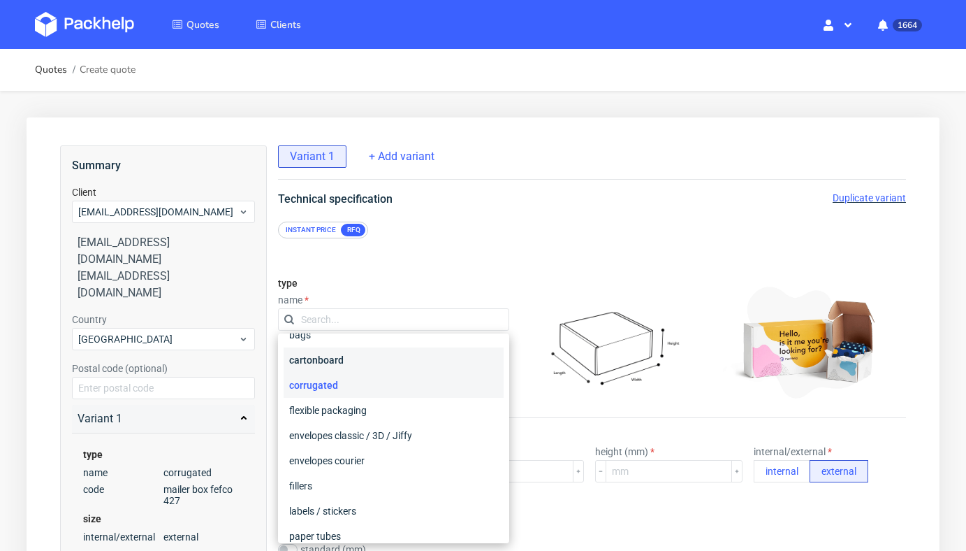
scroll to position [20, 0]
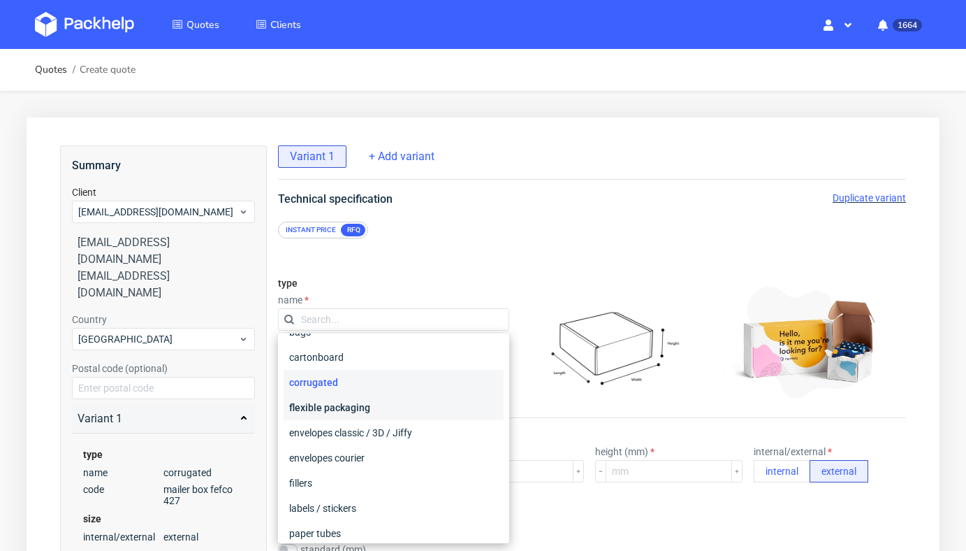
click at [363, 405] on div "flexible packaging" at bounding box center [394, 407] width 220 height 25
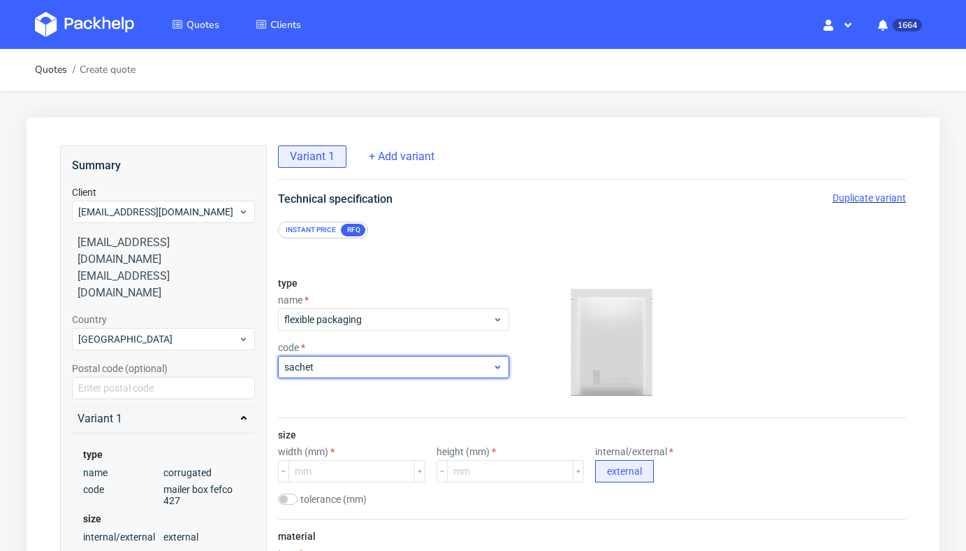
click at [370, 356] on div "sachet" at bounding box center [393, 367] width 231 height 22
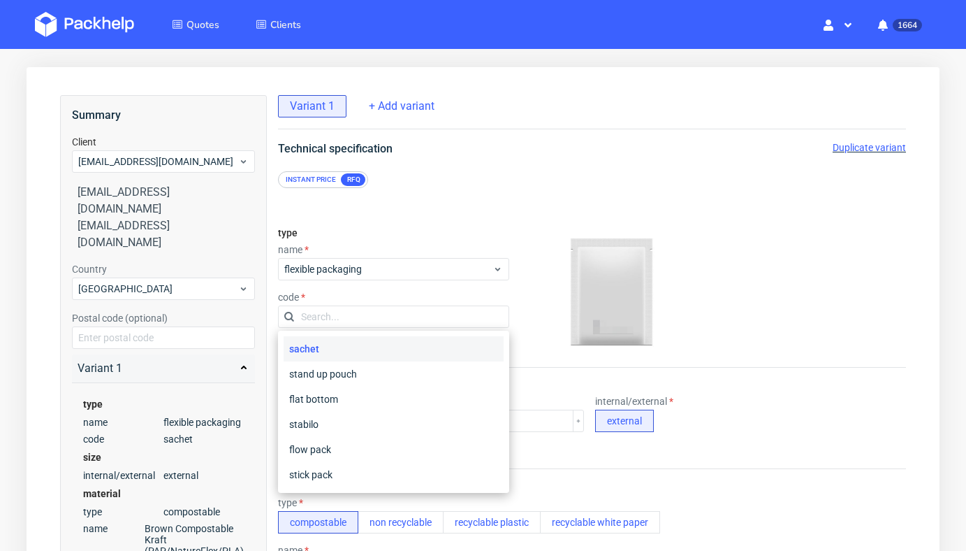
scroll to position [55, 0]
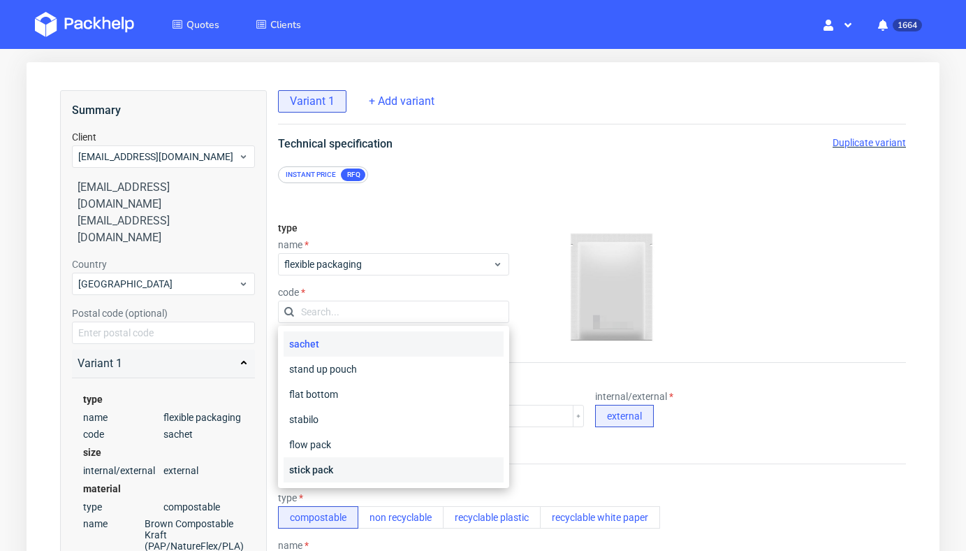
click at [367, 476] on div "stick pack" at bounding box center [394, 469] width 220 height 25
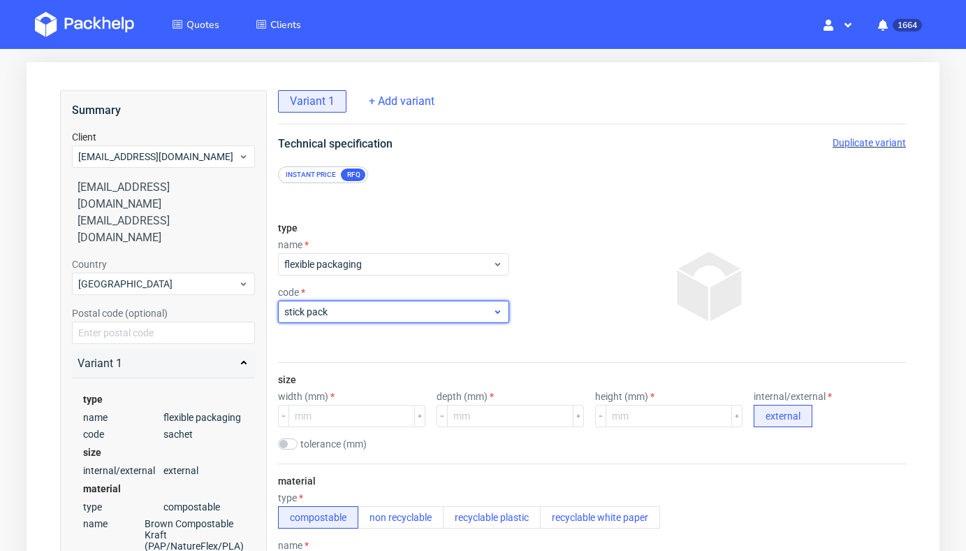
click at [393, 315] on span "stick pack" at bounding box center [388, 312] width 208 height 14
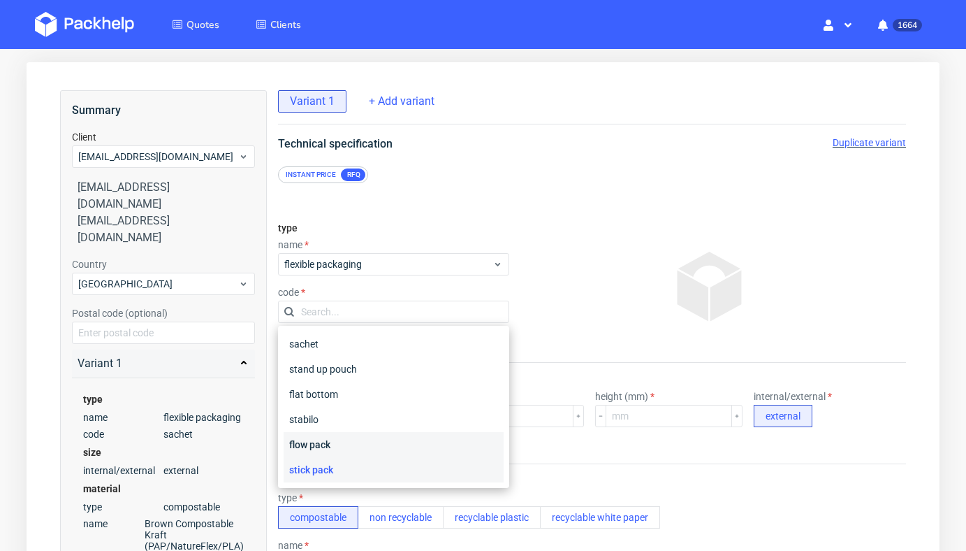
click at [385, 442] on div "flow pack" at bounding box center [394, 444] width 220 height 25
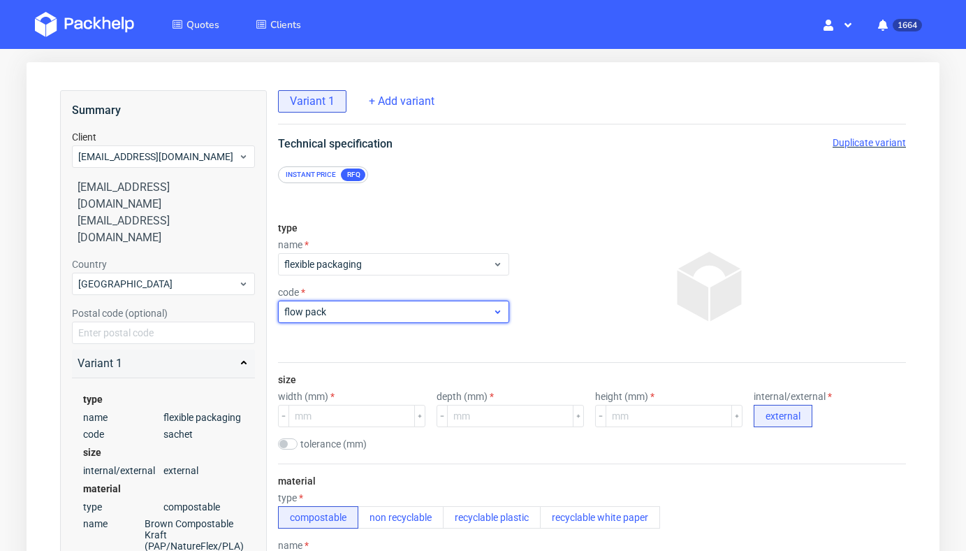
click at [402, 309] on span "flow pack" at bounding box center [388, 312] width 208 height 14
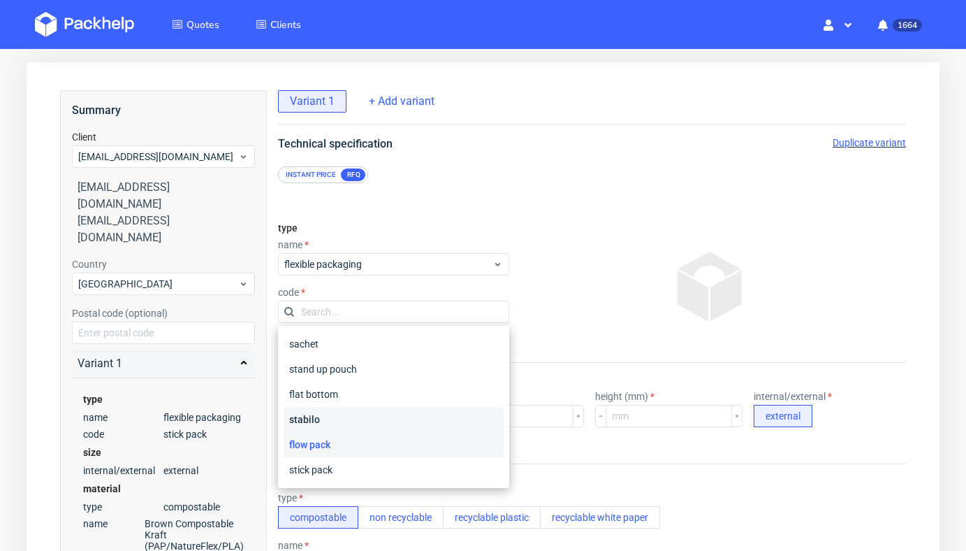
click at [391, 423] on div "stabilo" at bounding box center [394, 419] width 220 height 25
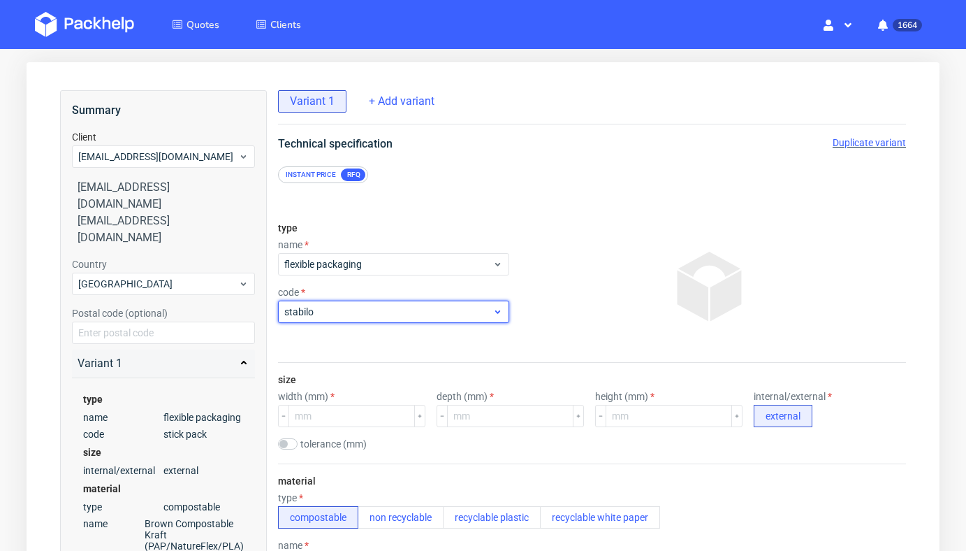
click at [413, 310] on span "stabilo" at bounding box center [388, 312] width 208 height 14
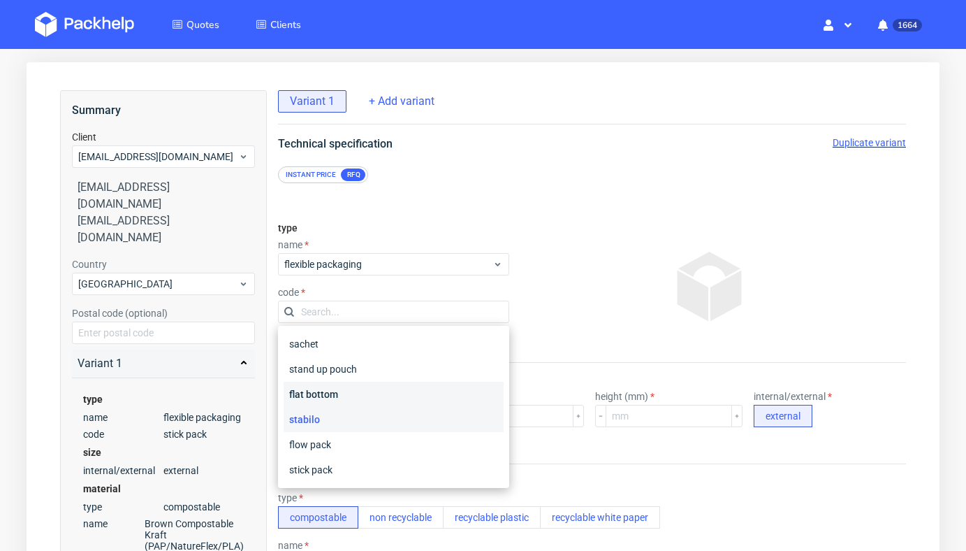
click at [408, 393] on div "flat bottom" at bounding box center [394, 393] width 220 height 25
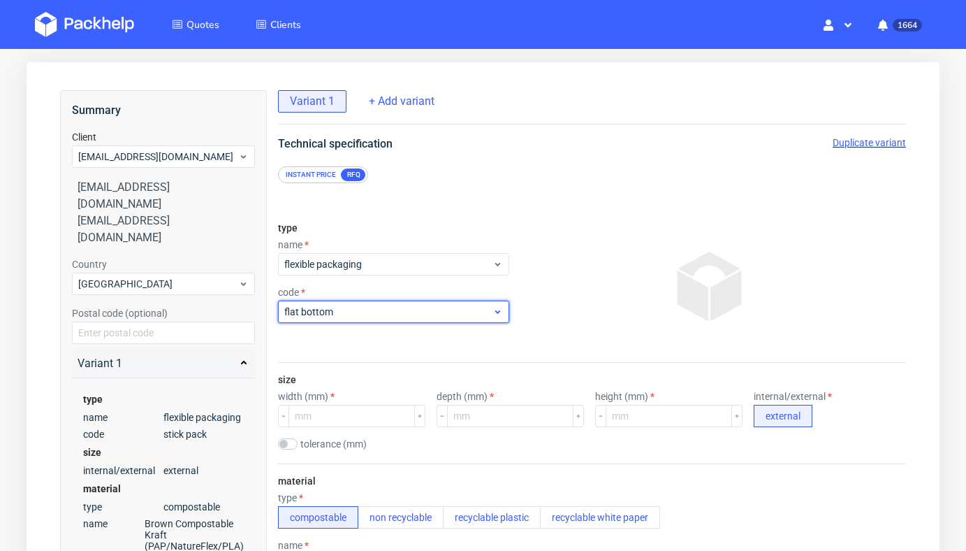
click at [431, 314] on span "flat bottom" at bounding box center [388, 312] width 208 height 14
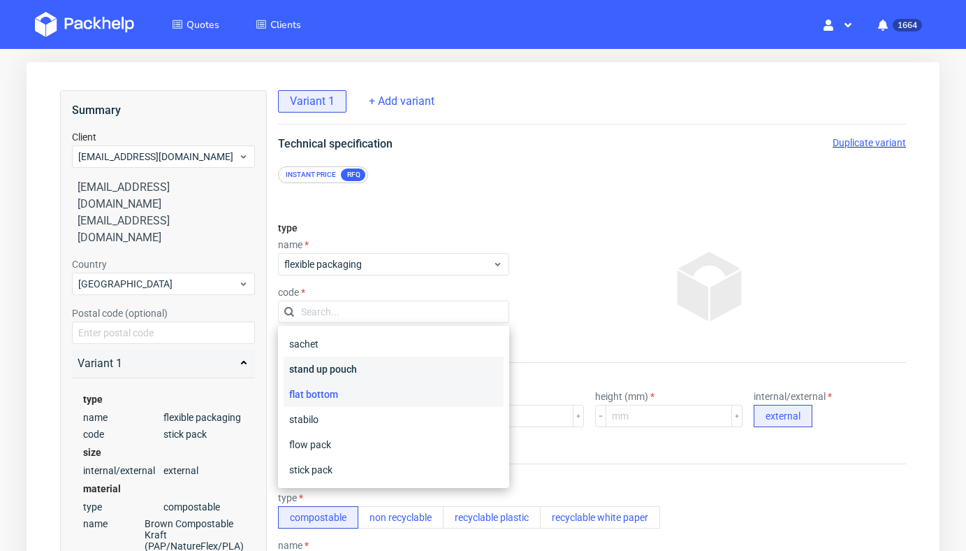
click at [417, 368] on div "stand up pouch" at bounding box center [394, 368] width 220 height 25
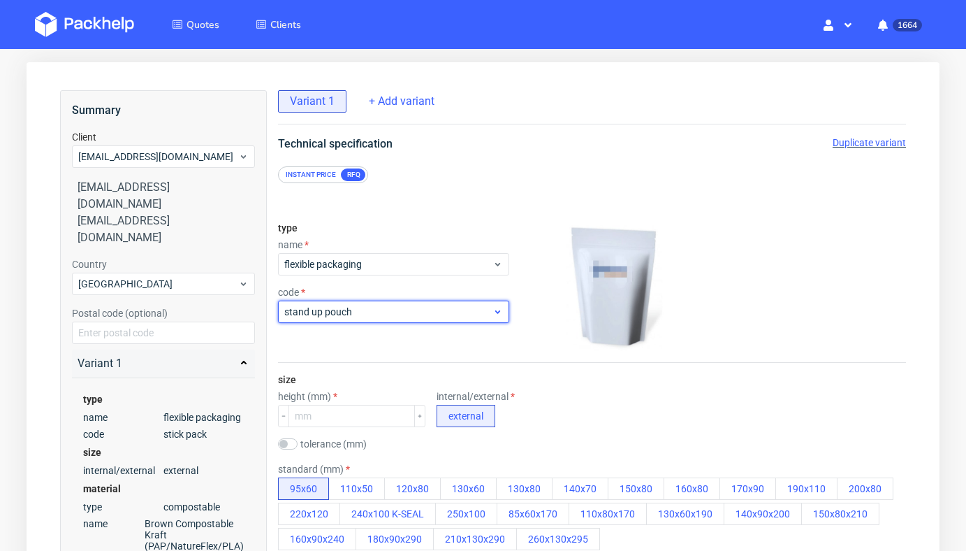
click at [425, 305] on span "stand up pouch" at bounding box center [388, 312] width 208 height 14
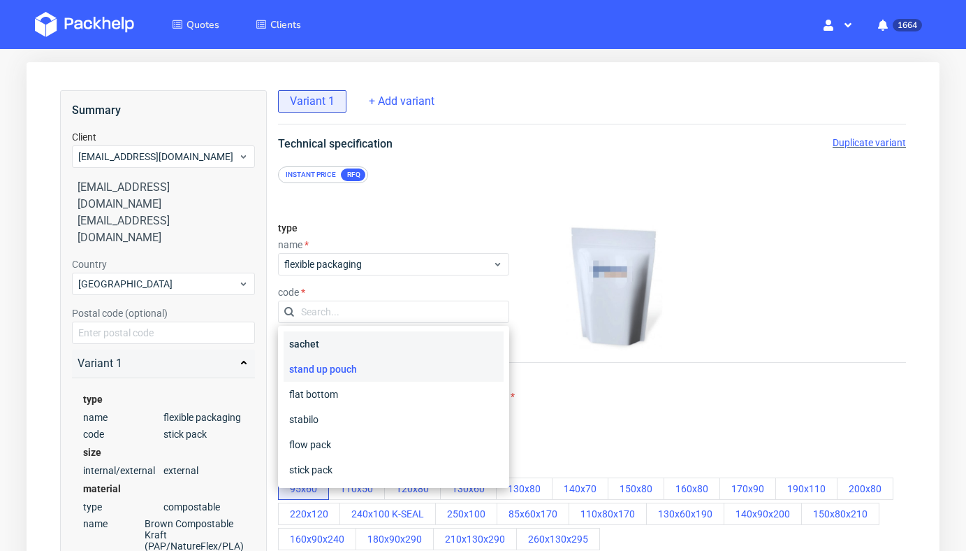
click at [414, 344] on div "sachet" at bounding box center [394, 343] width 220 height 25
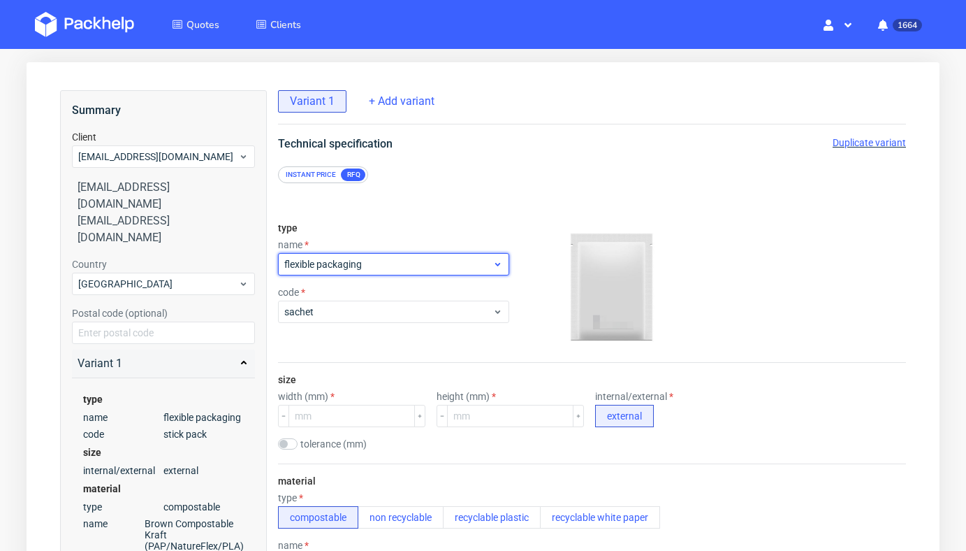
click at [422, 269] on span "flexible packaging" at bounding box center [388, 264] width 208 height 14
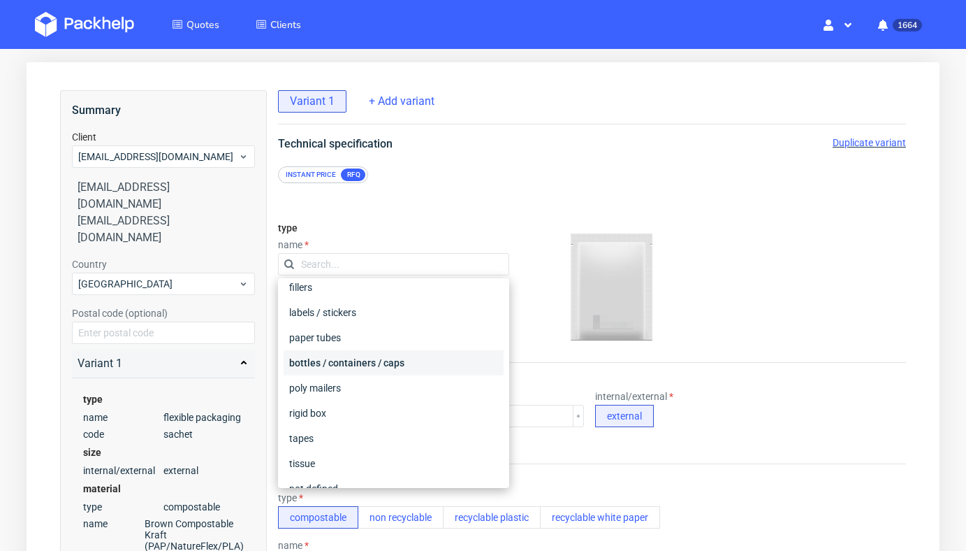
scroll to position [161, 0]
click at [383, 383] on div "poly mailers" at bounding box center [394, 386] width 220 height 25
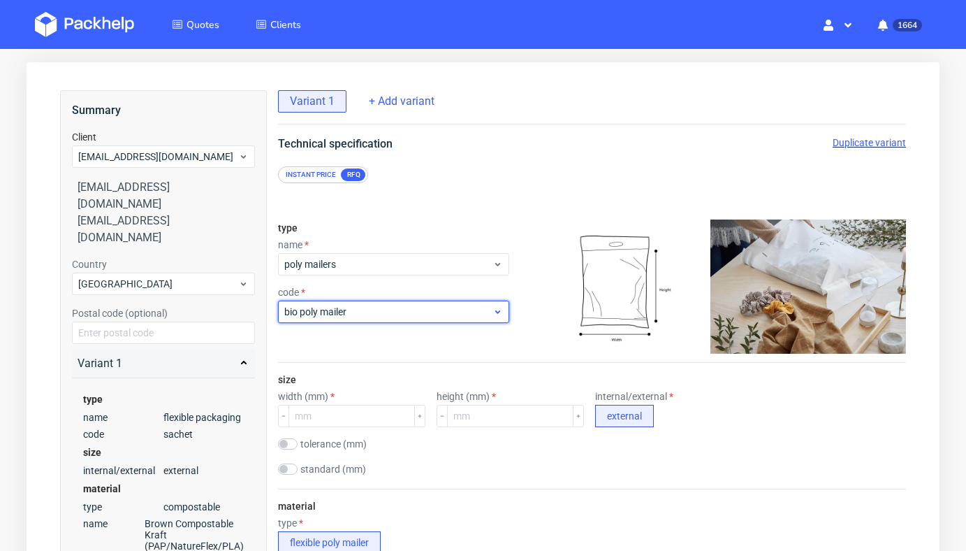
click at [382, 320] on div "bio poly mailer" at bounding box center [393, 311] width 231 height 22
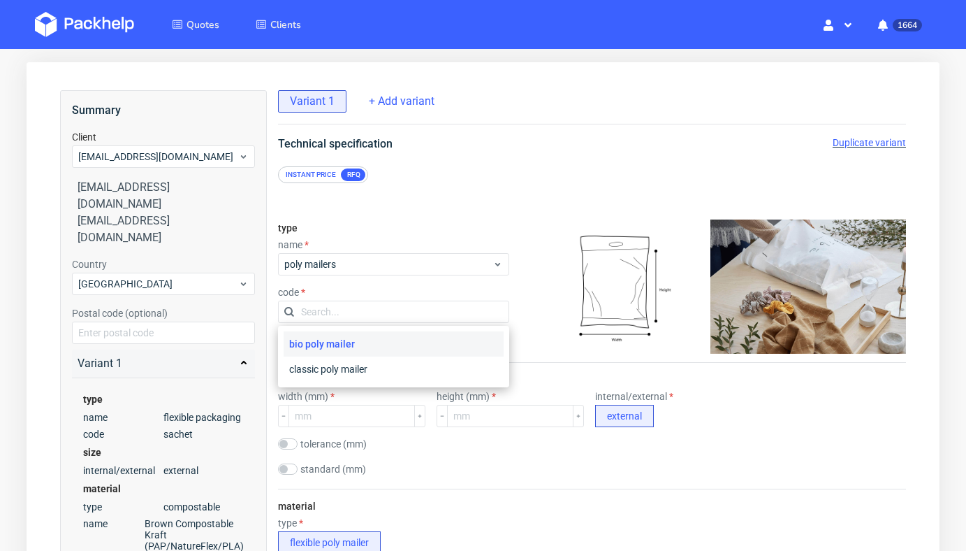
click at [382, 320] on input "text" at bounding box center [393, 311] width 231 height 22
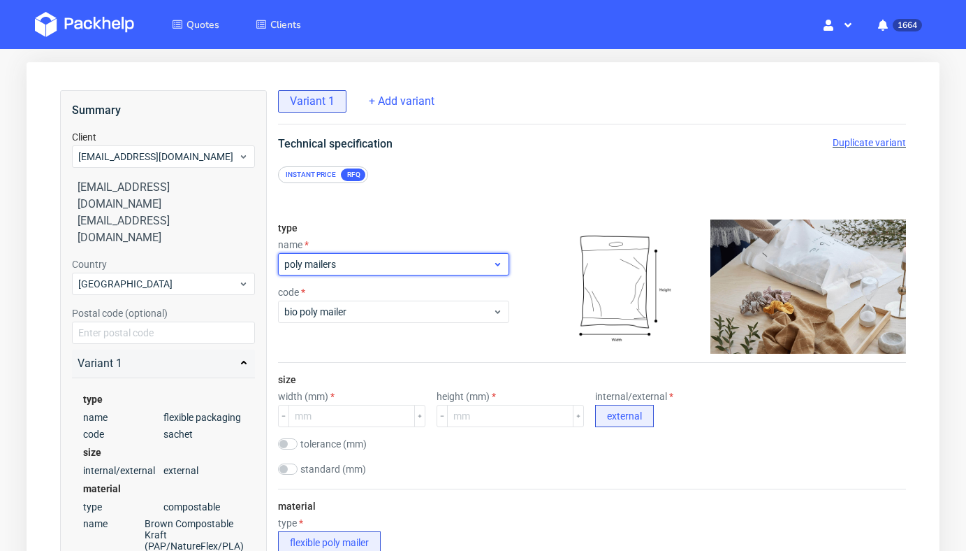
click at [388, 260] on span "poly mailers" at bounding box center [388, 264] width 208 height 14
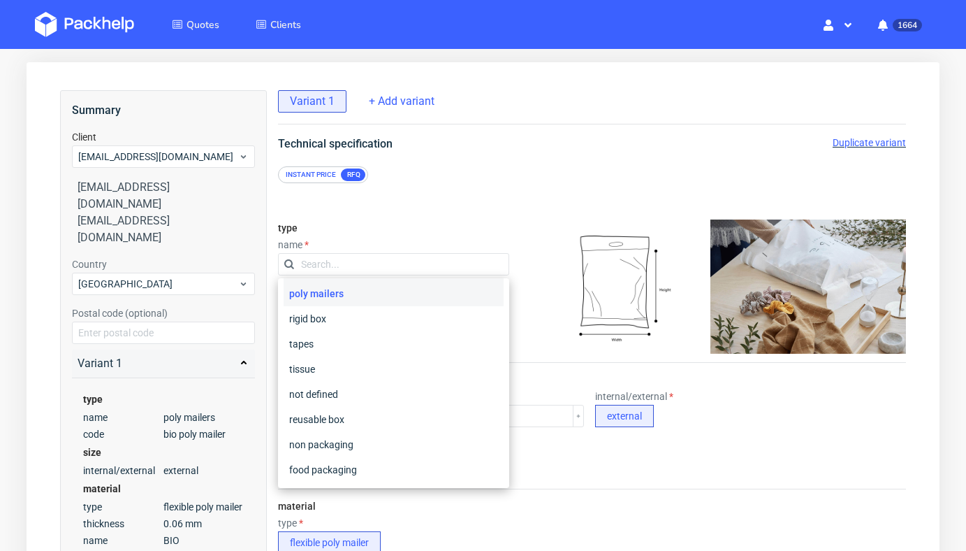
scroll to position [0, 0]
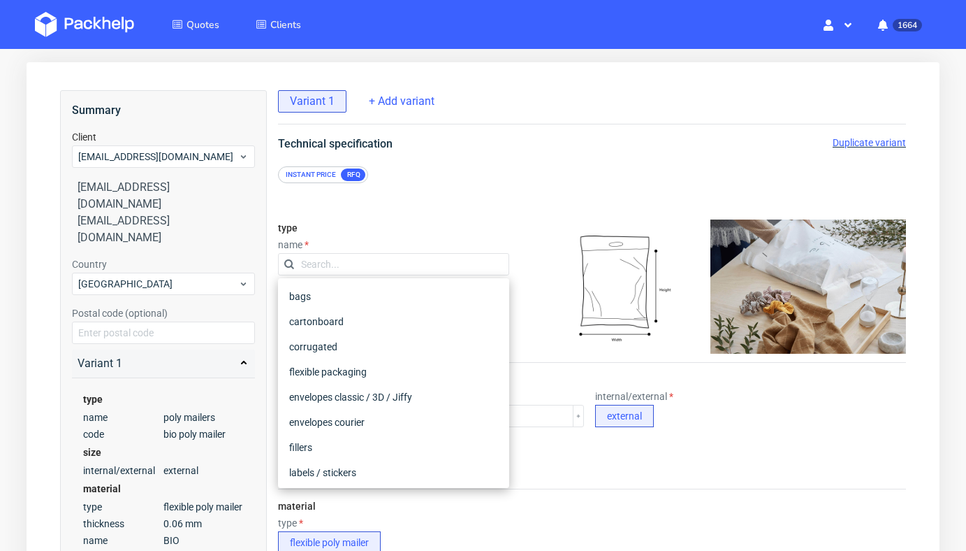
click at [428, 224] on div "type name code bio poly mailer" at bounding box center [393, 286] width 231 height 151
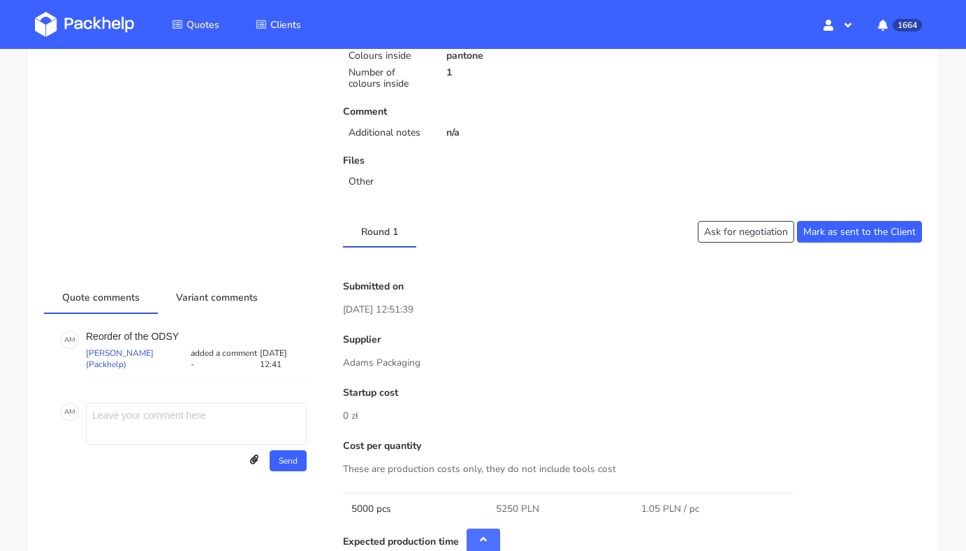
scroll to position [457, 0]
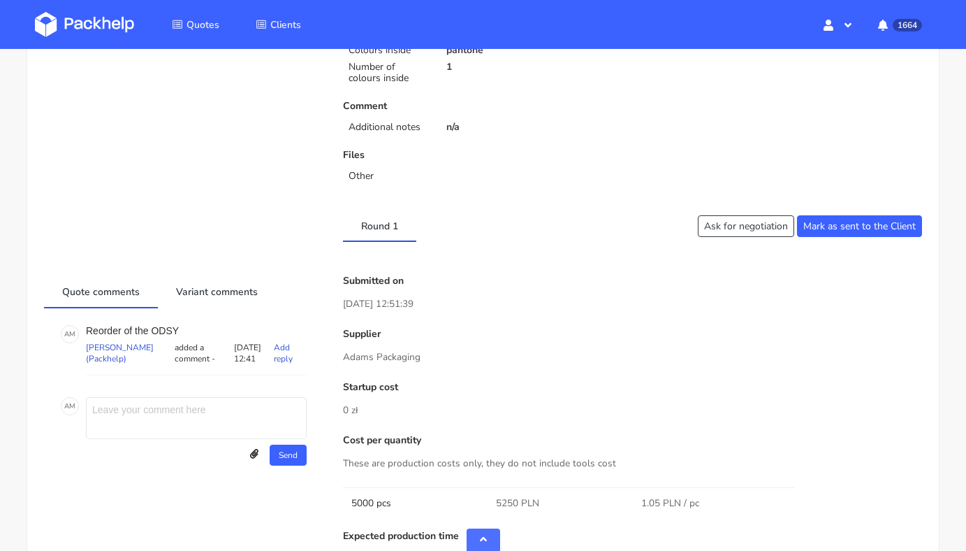
click at [162, 333] on p "Reorder of the ODSY" at bounding box center [196, 330] width 221 height 11
copy p "ODSY"
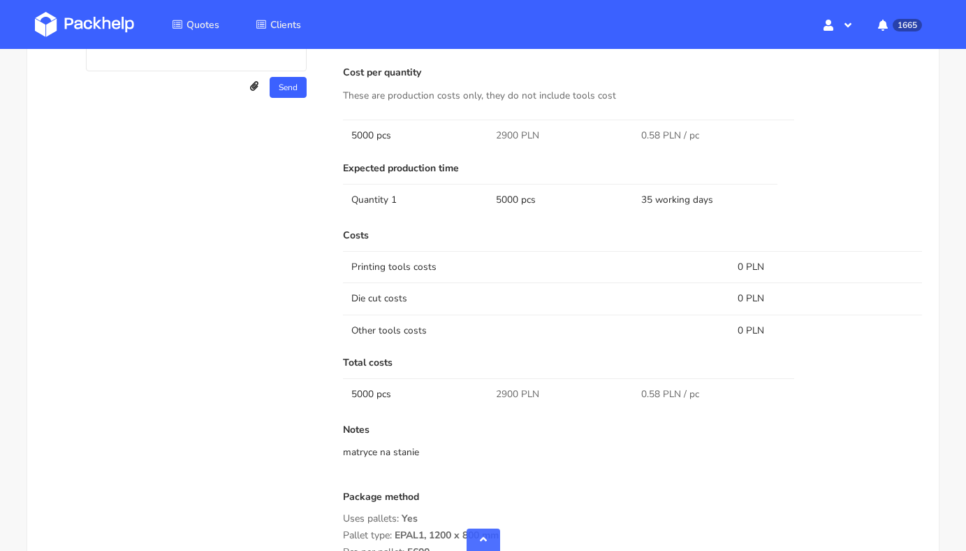
scroll to position [525, 0]
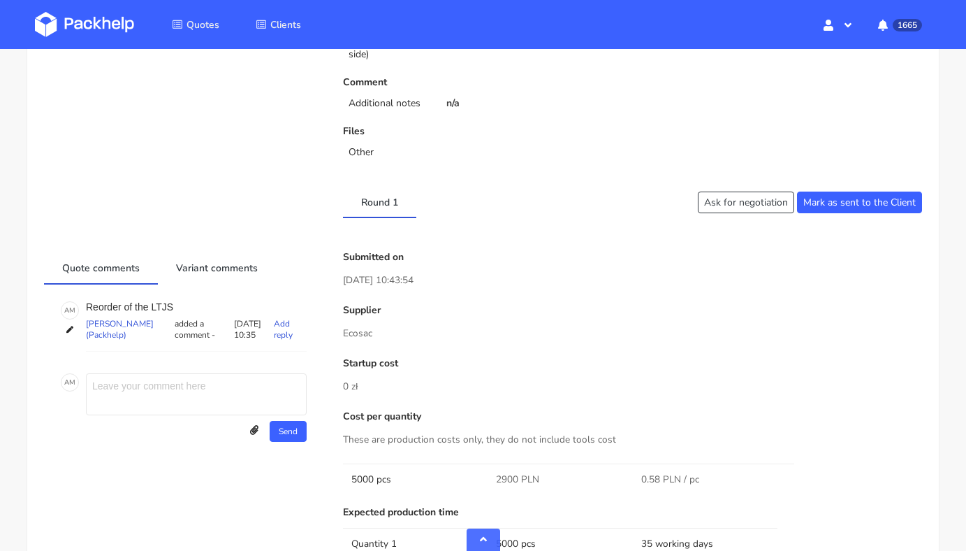
click at [162, 312] on p "Reorder of the LTJS" at bounding box center [196, 306] width 221 height 11
copy p "LTJS"
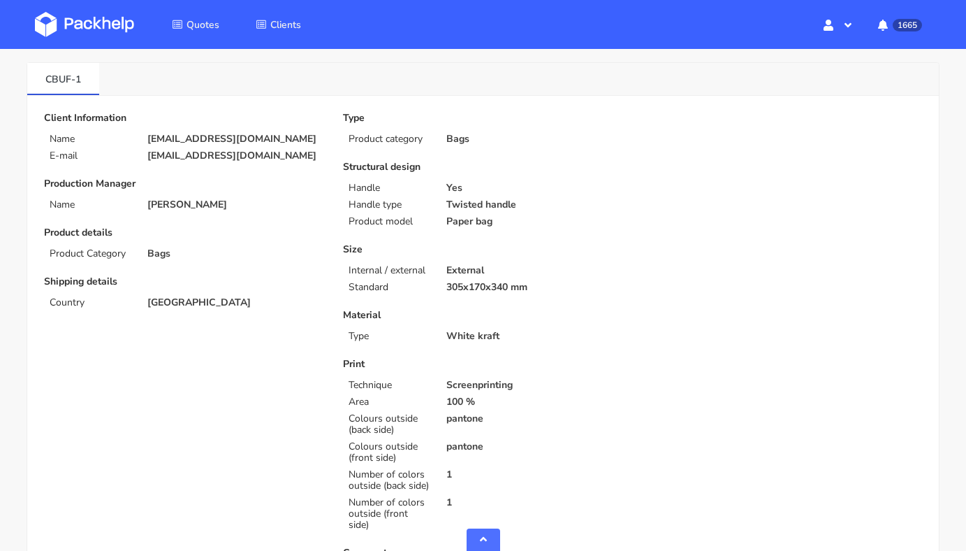
scroll to position [0, 0]
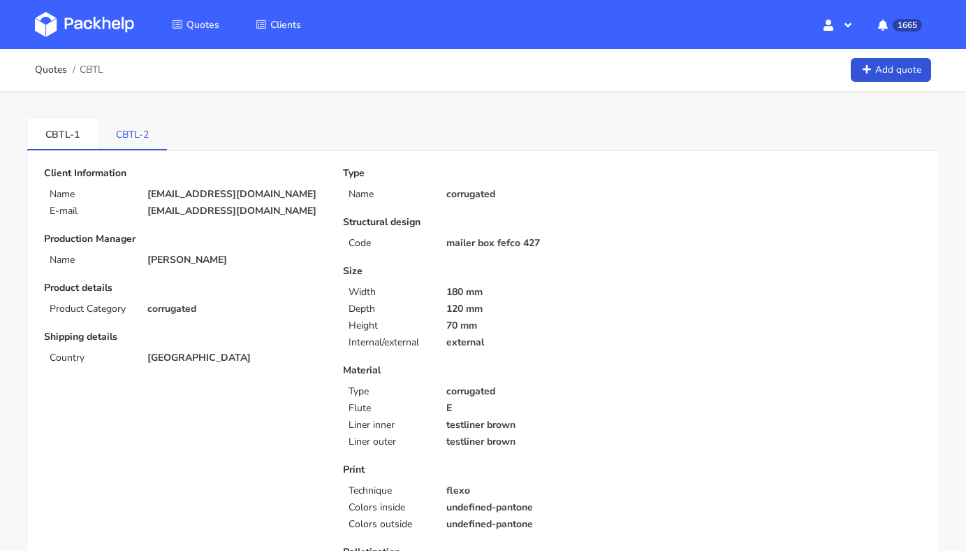
click at [128, 134] on link "CBTL-2" at bounding box center [132, 133] width 69 height 31
click at [65, 134] on link "CBTL-1" at bounding box center [62, 133] width 71 height 31
click at [150, 134] on link "CBTL-2" at bounding box center [133, 133] width 71 height 31
click at [57, 135] on link "CBTL-1" at bounding box center [62, 133] width 71 height 31
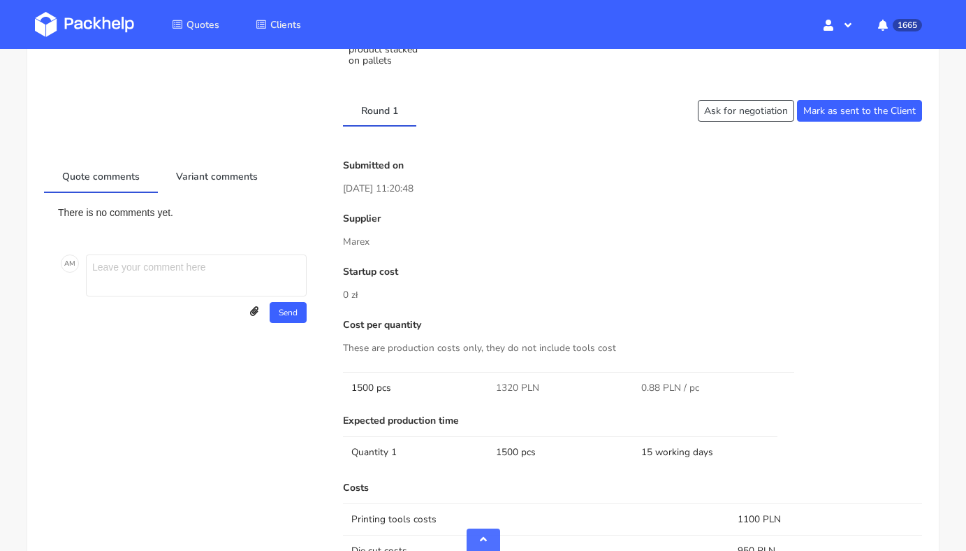
scroll to position [694, 0]
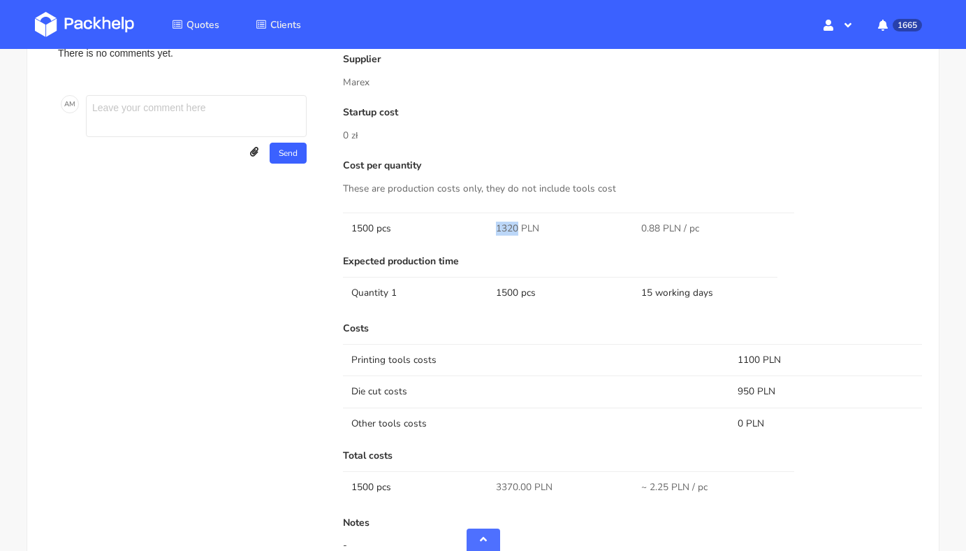
drag, startPoint x: 496, startPoint y: 232, endPoint x: 517, endPoint y: 232, distance: 21.0
click at [517, 232] on span "1320 PLN" at bounding box center [517, 228] width 43 height 14
copy span "1320"
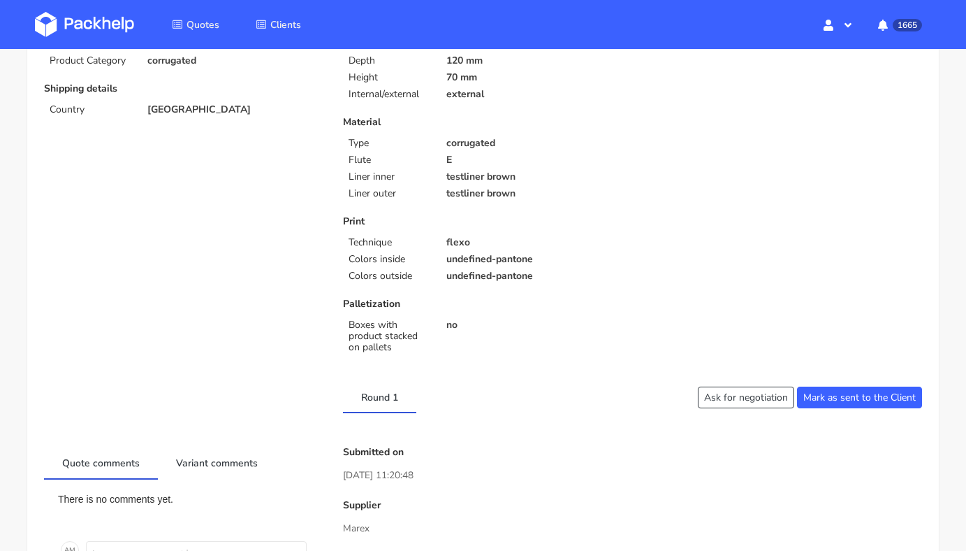
scroll to position [0, 0]
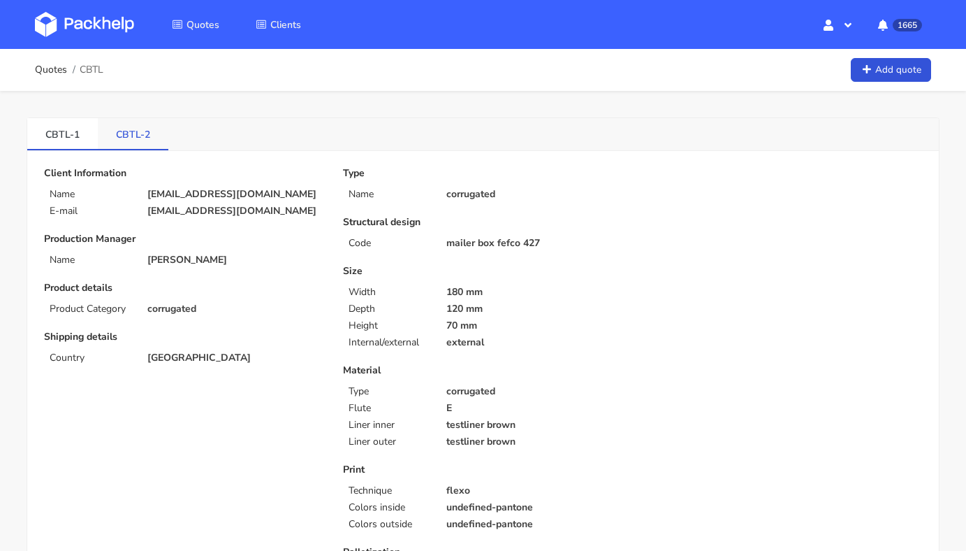
click at [140, 127] on link "CBTL-2" at bounding box center [133, 133] width 71 height 31
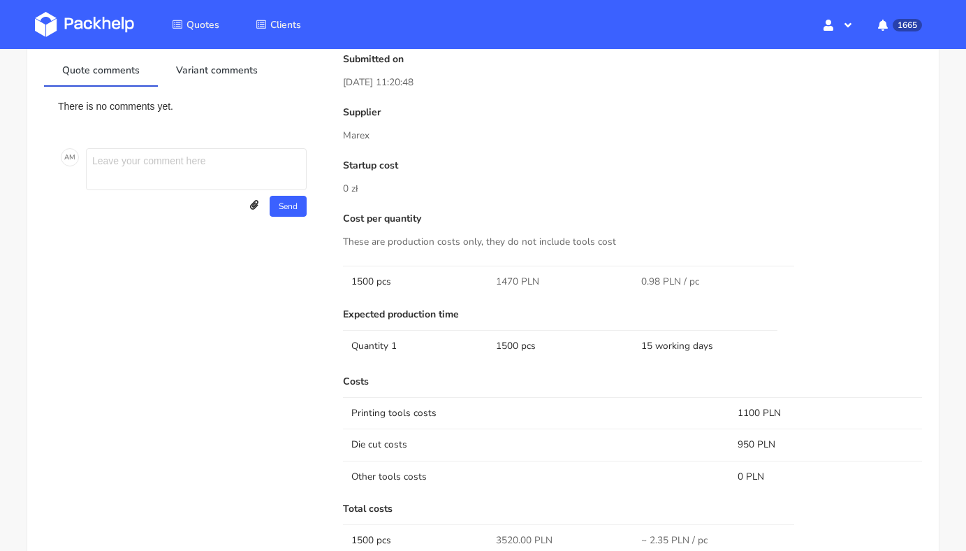
scroll to position [691, 0]
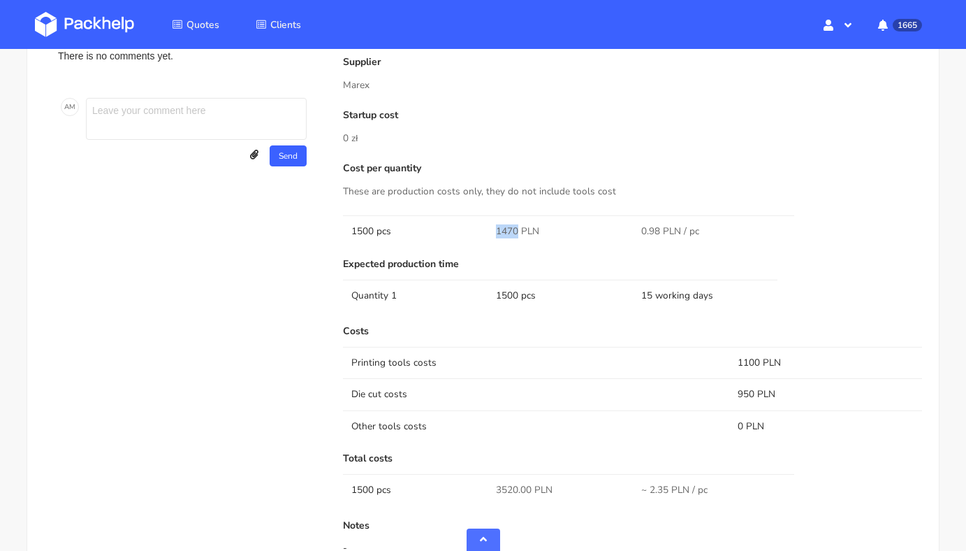
drag, startPoint x: 492, startPoint y: 231, endPoint x: 518, endPoint y: 231, distance: 25.9
click at [518, 231] on td "1470 PLN" at bounding box center [560, 230] width 145 height 31
copy span "1470"
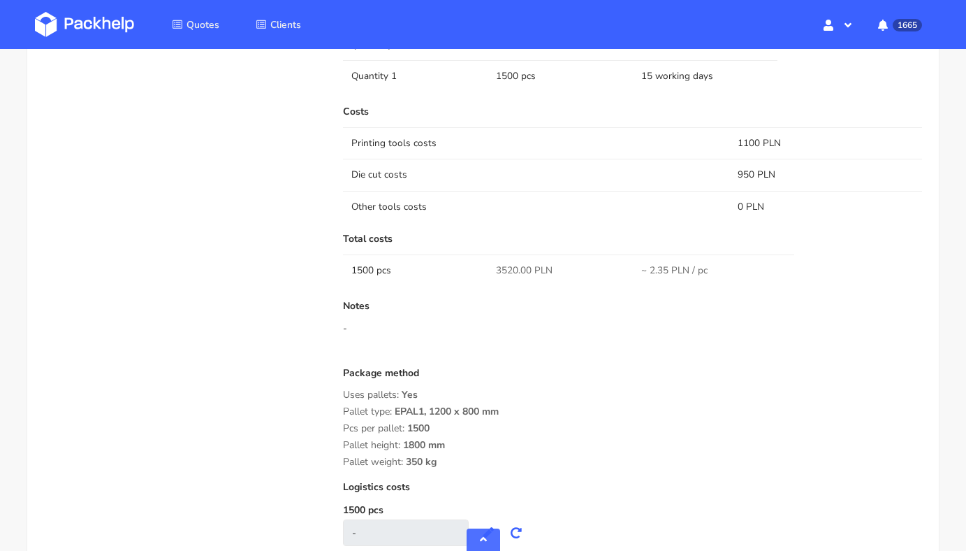
scroll to position [912, 0]
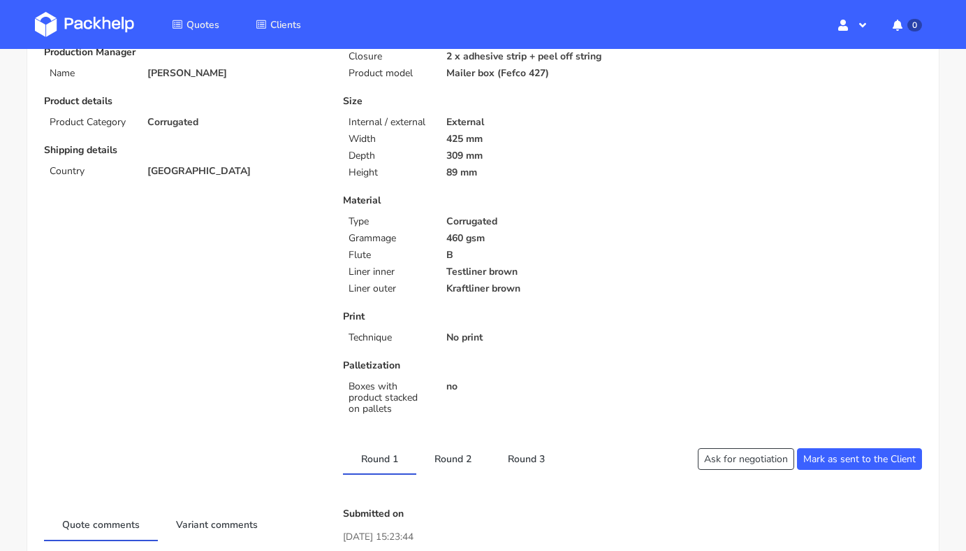
scroll to position [349, 0]
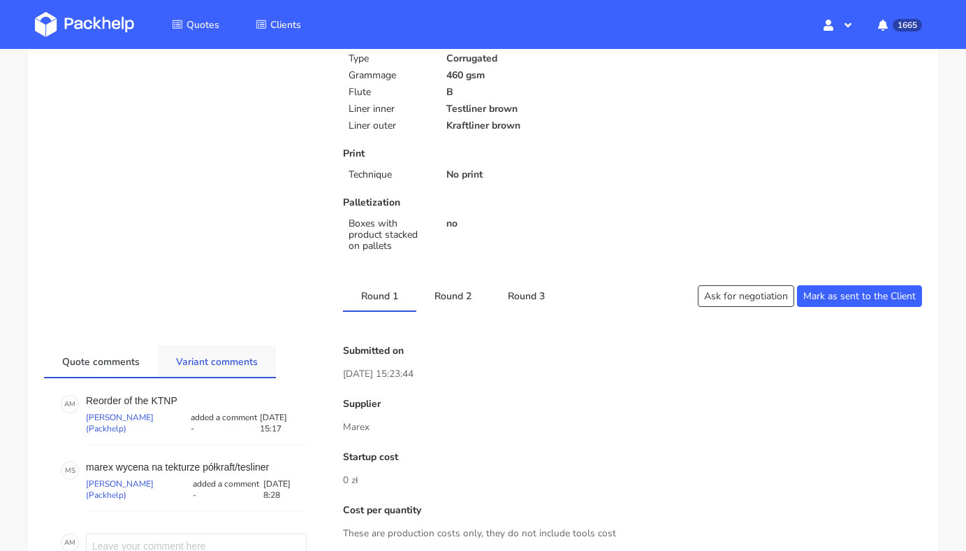
click at [226, 365] on link "Variant comments" at bounding box center [217, 360] width 118 height 31
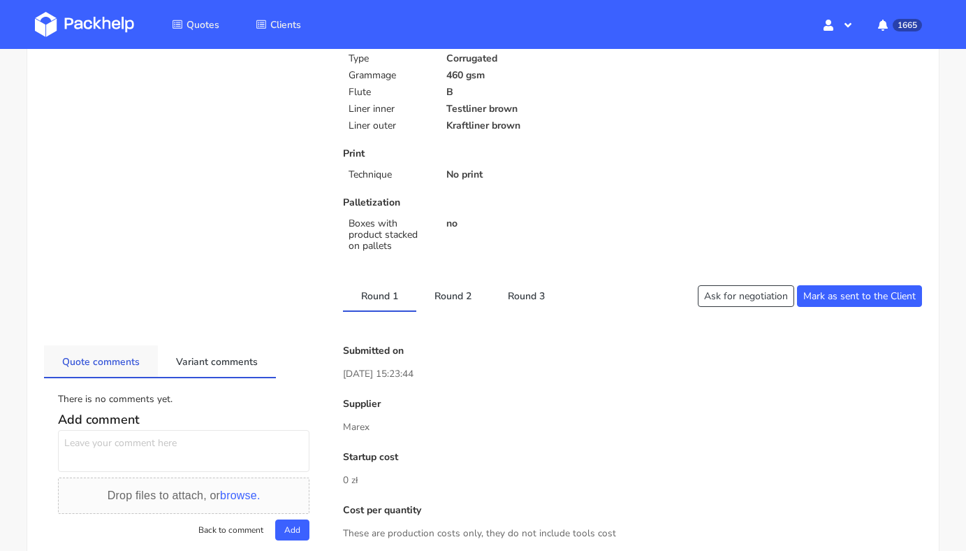
click at [121, 358] on link "Quote comments" at bounding box center [101, 360] width 114 height 31
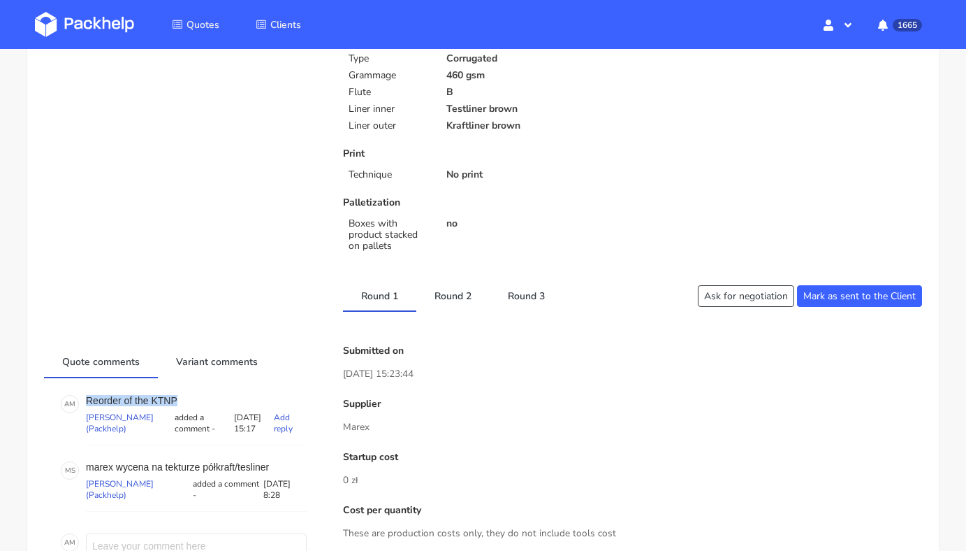
drag, startPoint x: 182, startPoint y: 400, endPoint x: 87, endPoint y: 399, distance: 95.0
click at [87, 399] on p "Reorder of the KTNP" at bounding box center [196, 400] width 221 height 11
copy p "Reorder of the KTNP"
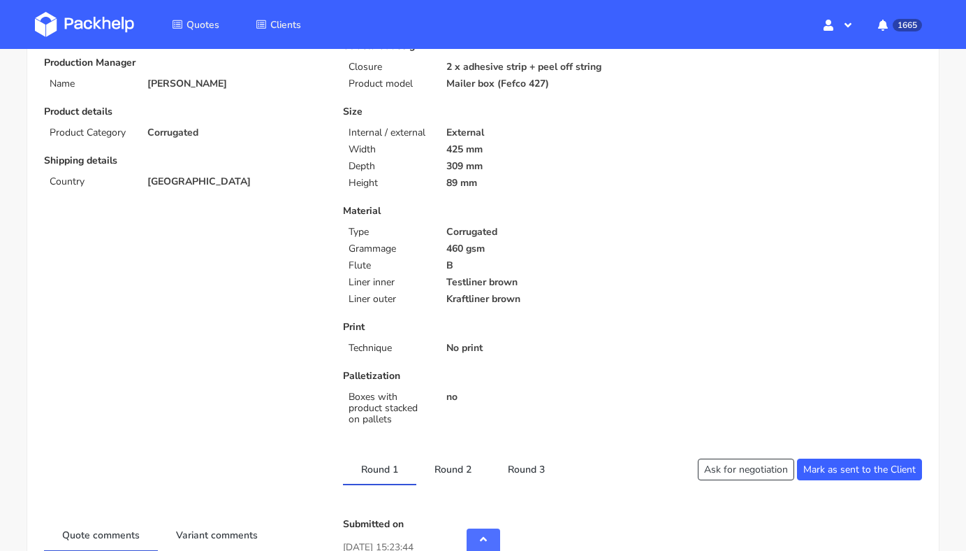
scroll to position [400, 0]
